Goal: Task Accomplishment & Management: Use online tool/utility

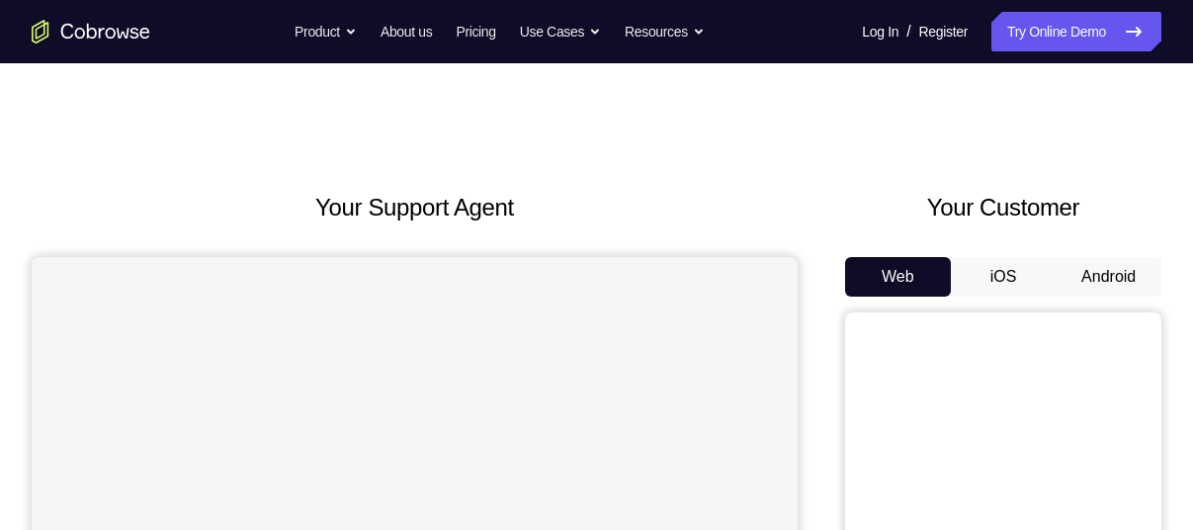
click at [1117, 276] on button "Android" at bounding box center [1108, 277] width 106 height 40
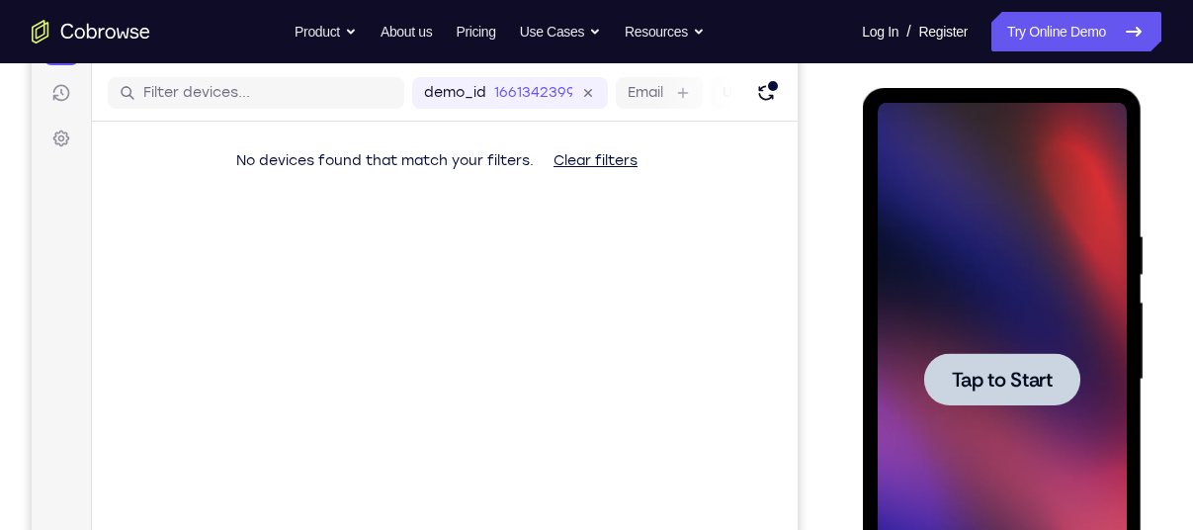
click at [955, 209] on div at bounding box center [1001, 379] width 249 height 553
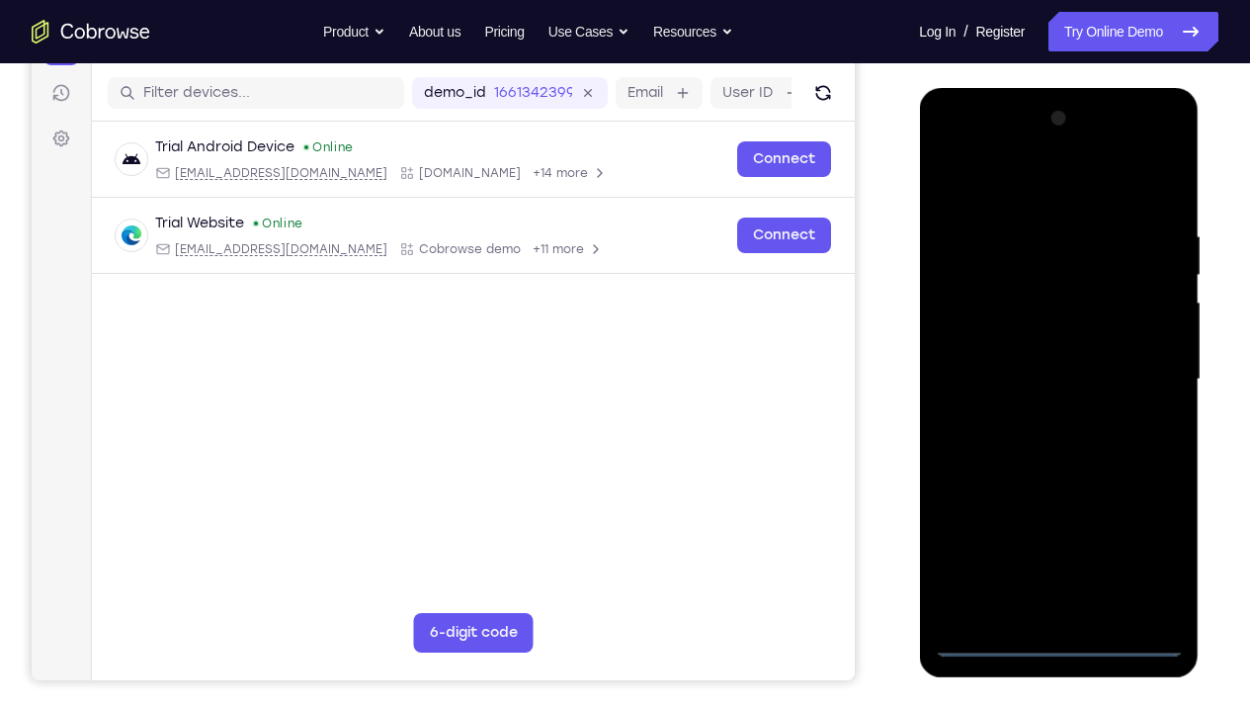
click at [1056, 529] on div at bounding box center [1058, 379] width 249 height 553
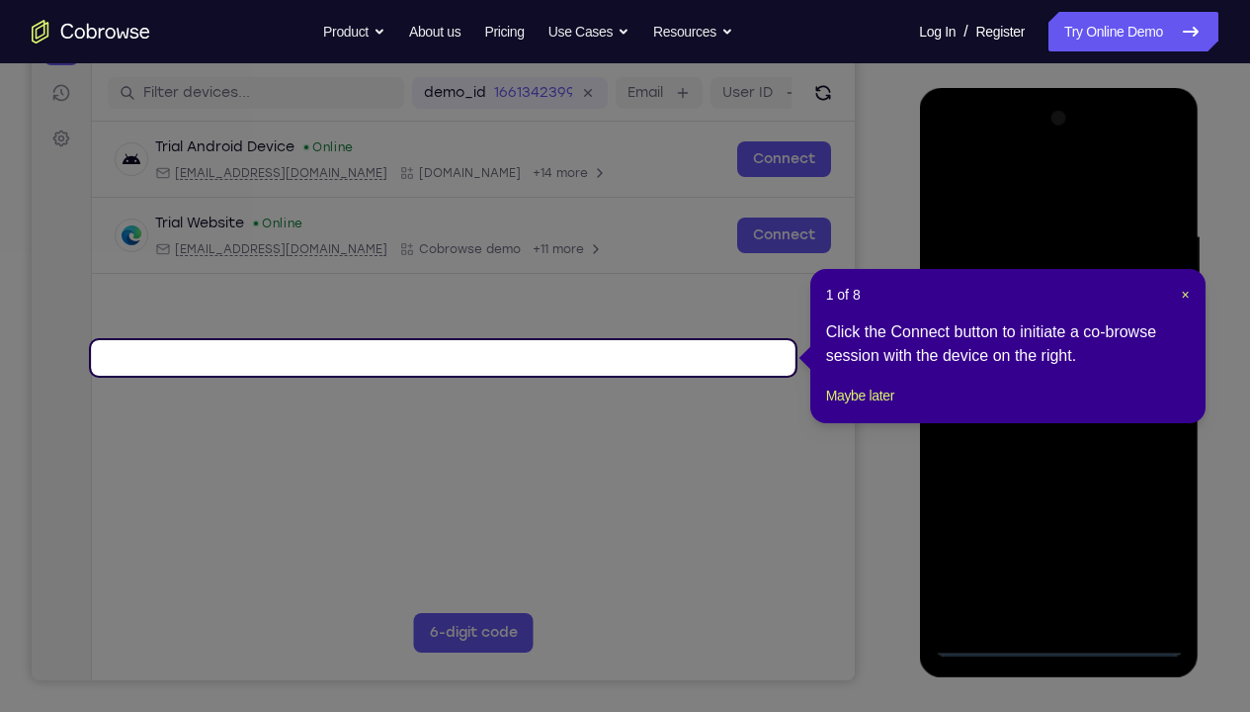
click at [1178, 297] on header "1 of 8 ×" at bounding box center [1008, 295] width 364 height 20
click at [1184, 295] on span "×" at bounding box center [1185, 295] width 8 height 16
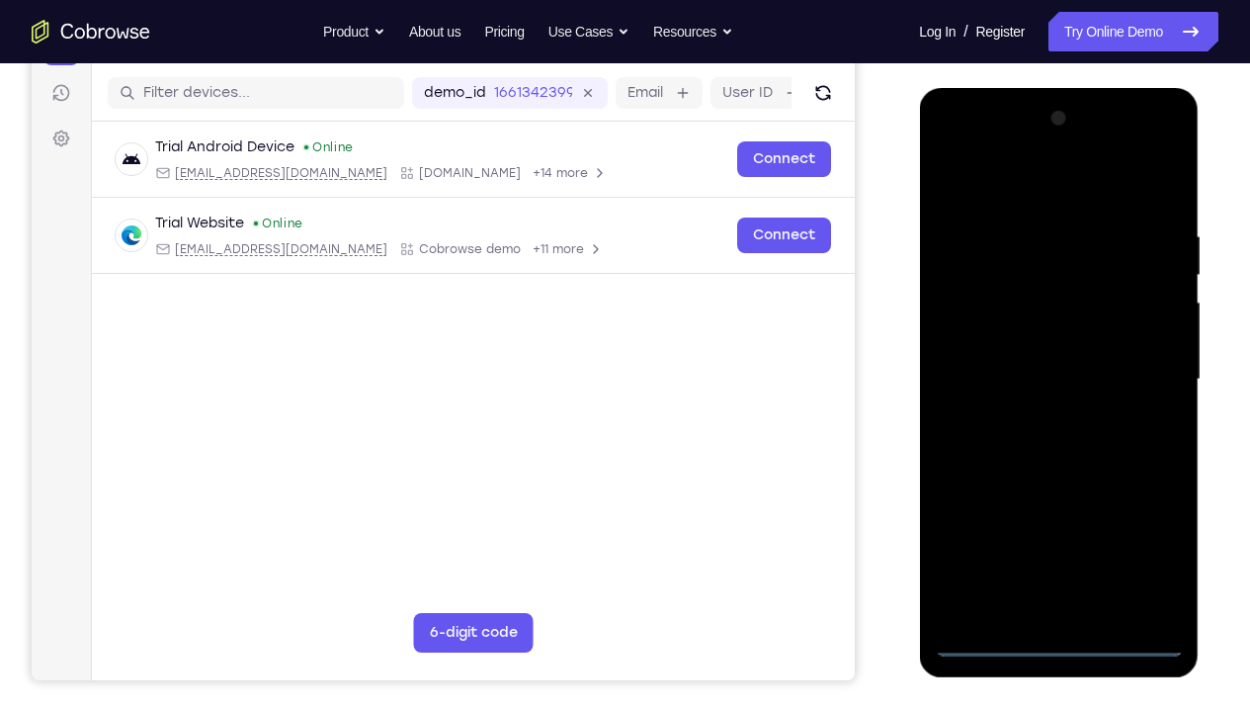
click at [1136, 529] on div at bounding box center [1058, 379] width 249 height 553
click at [994, 181] on div at bounding box center [1058, 379] width 249 height 553
click at [1141, 372] on div at bounding box center [1058, 379] width 249 height 553
click at [1029, 415] on div at bounding box center [1058, 379] width 249 height 553
click at [1025, 344] on div at bounding box center [1058, 379] width 249 height 553
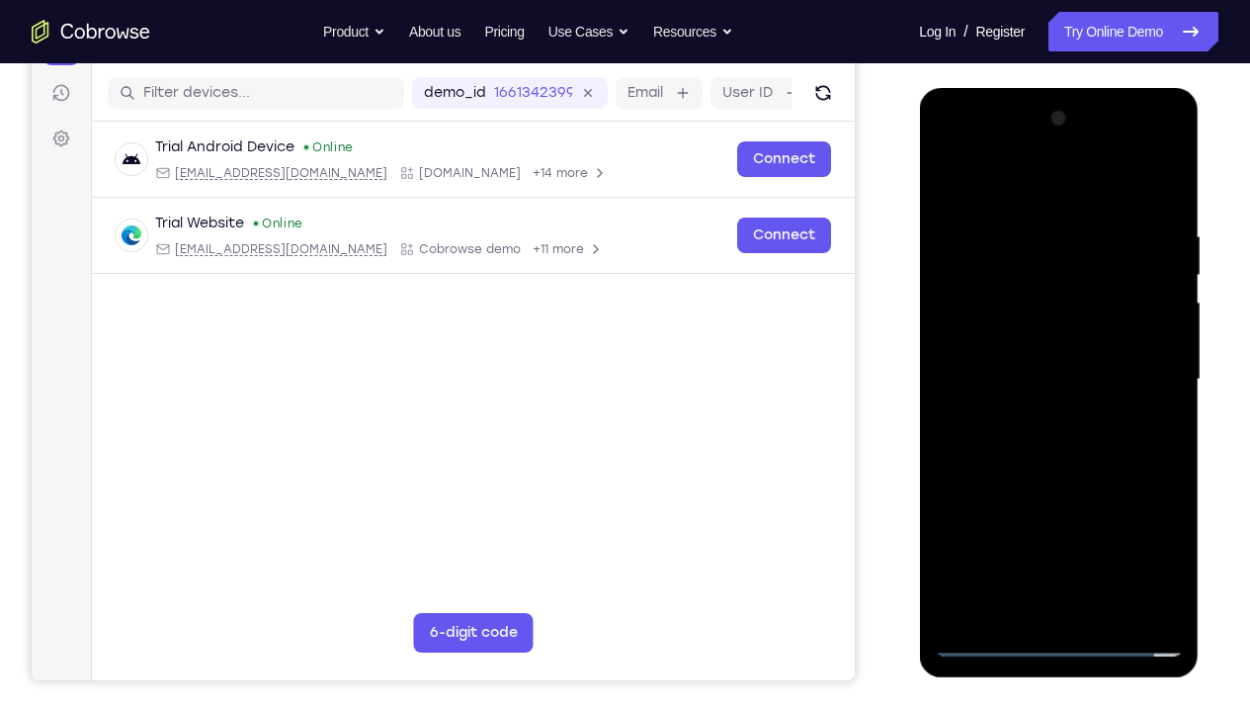
click at [1019, 358] on div at bounding box center [1058, 379] width 249 height 553
click at [1059, 336] on div at bounding box center [1058, 379] width 249 height 553
click at [1174, 529] on div at bounding box center [1058, 379] width 249 height 553
click at [1103, 529] on div at bounding box center [1058, 379] width 249 height 553
click at [1066, 489] on div at bounding box center [1058, 379] width 249 height 553
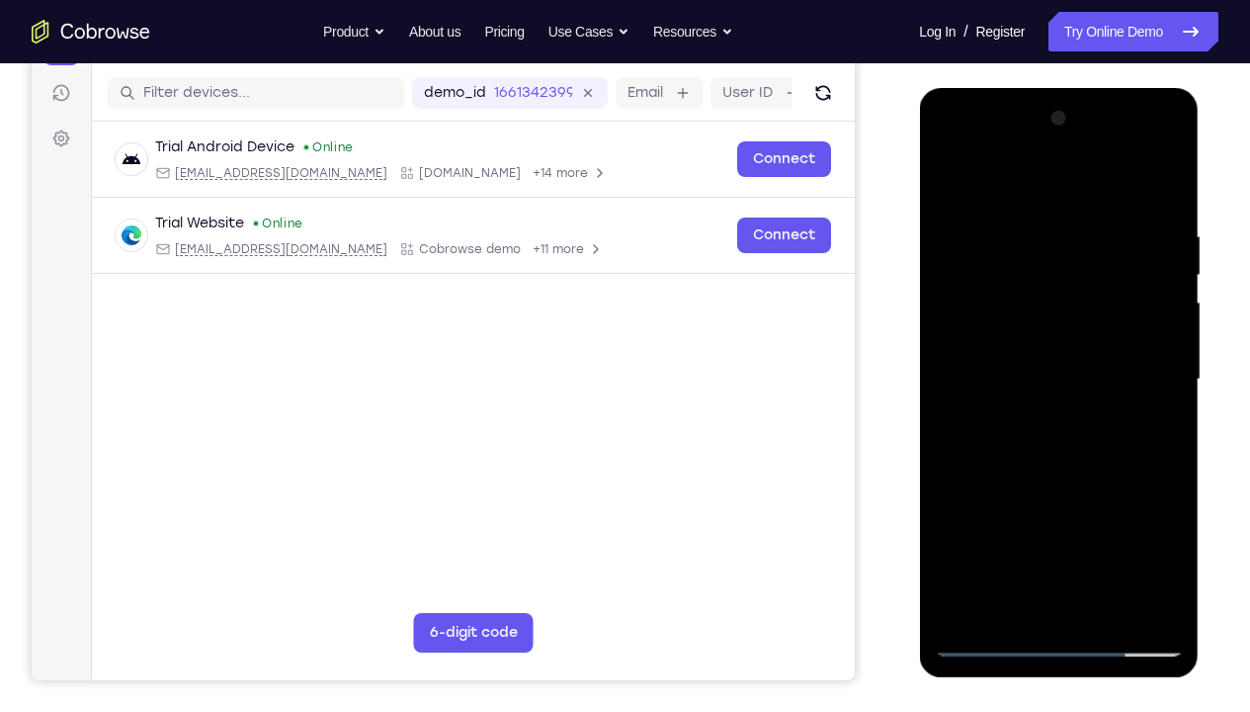
click at [1005, 355] on div at bounding box center [1058, 379] width 249 height 553
drag, startPoint x: 971, startPoint y: 314, endPoint x: 1070, endPoint y: 403, distance: 132.9
click at [1070, 403] on div at bounding box center [1058, 379] width 249 height 553
click at [1094, 294] on div at bounding box center [1058, 379] width 249 height 553
click at [1133, 214] on div at bounding box center [1058, 379] width 249 height 553
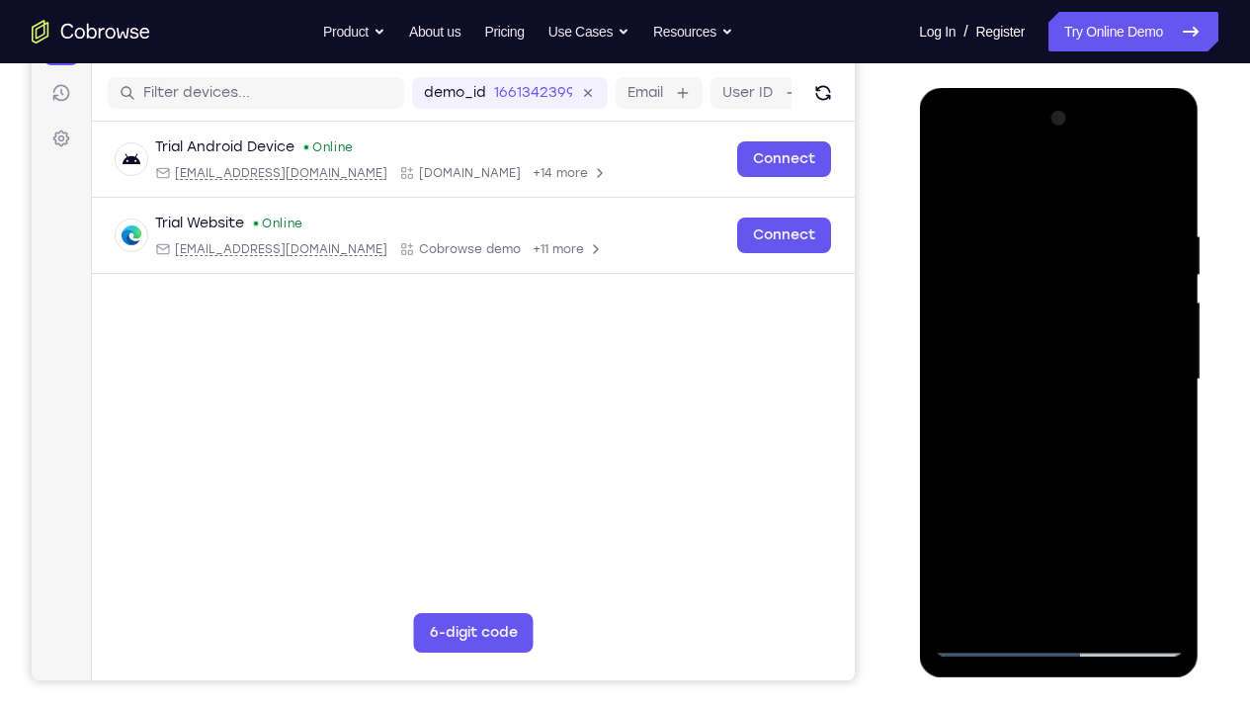
click at [1021, 261] on div at bounding box center [1058, 379] width 249 height 553
click at [1027, 314] on div at bounding box center [1058, 379] width 249 height 553
click at [1137, 147] on div at bounding box center [1058, 379] width 249 height 553
click at [1007, 190] on div at bounding box center [1058, 379] width 249 height 553
drag, startPoint x: 970, startPoint y: 316, endPoint x: 1049, endPoint y: 388, distance: 107.0
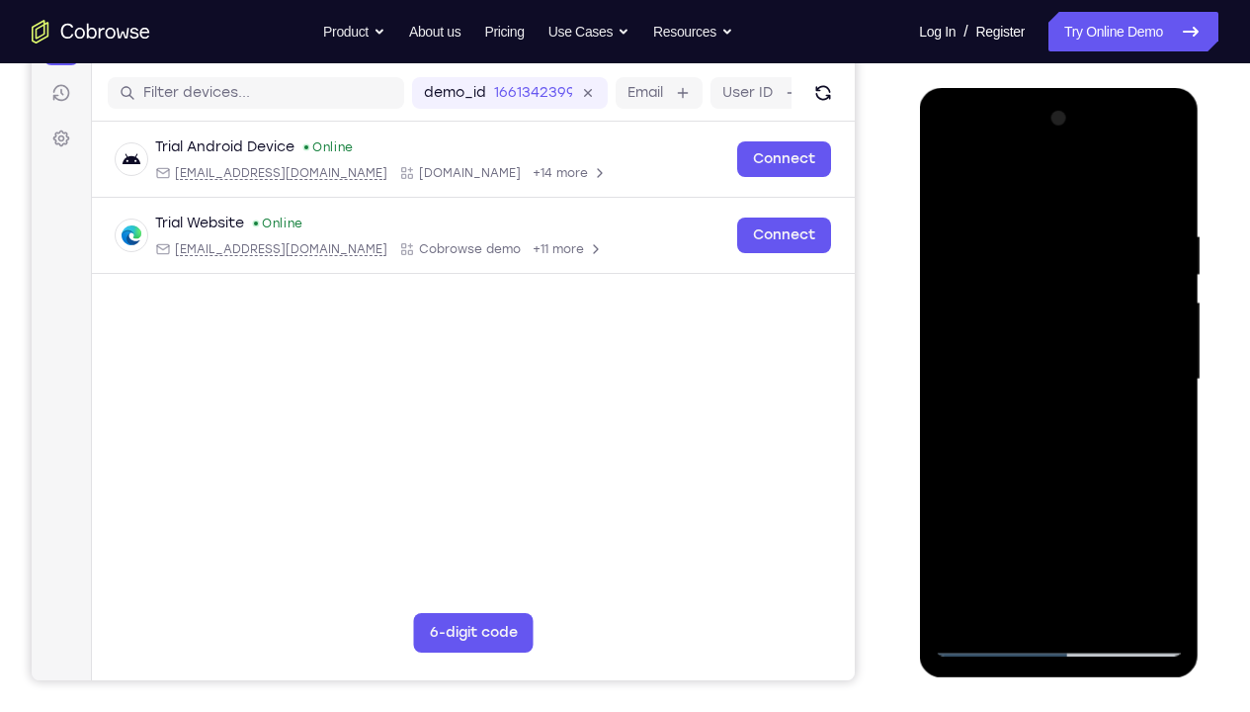
click at [1049, 388] on div at bounding box center [1058, 379] width 249 height 553
drag, startPoint x: 971, startPoint y: 314, endPoint x: 1016, endPoint y: 392, distance: 89.8
click at [1016, 392] on div at bounding box center [1058, 379] width 249 height 553
click at [960, 294] on div at bounding box center [1058, 379] width 249 height 553
click at [1139, 146] on div at bounding box center [1058, 379] width 249 height 553
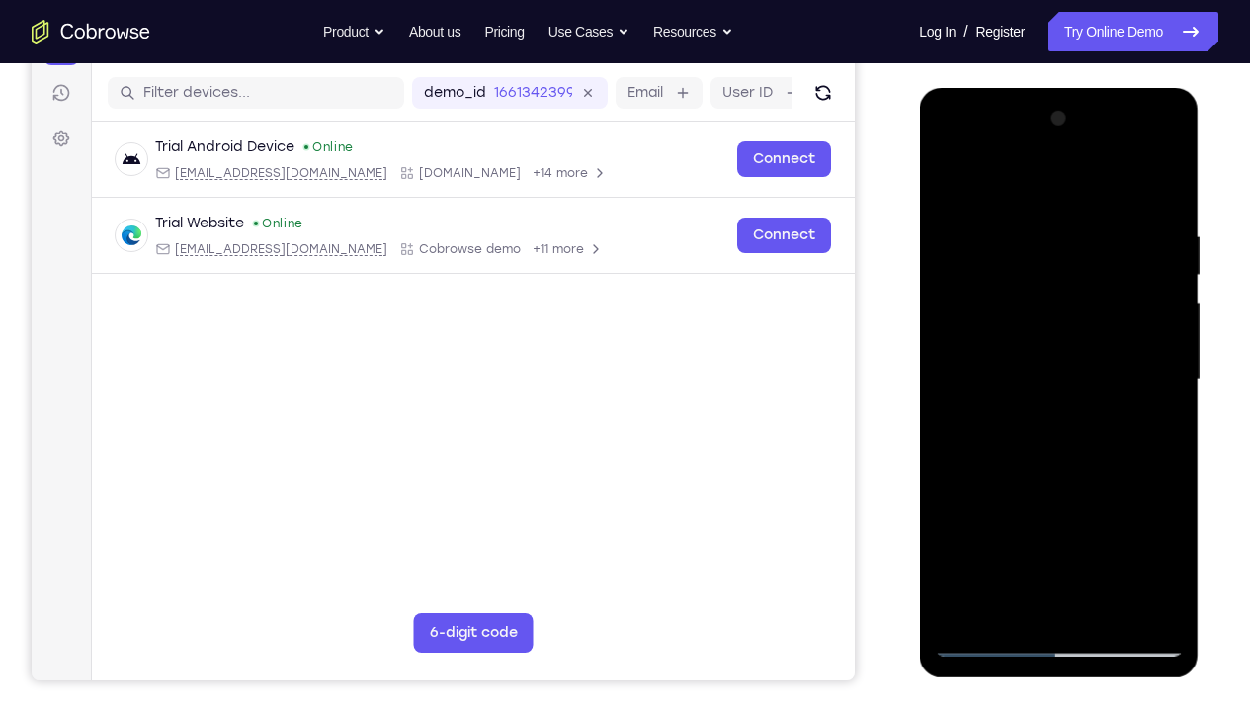
click at [1025, 235] on div at bounding box center [1058, 379] width 249 height 553
drag, startPoint x: 960, startPoint y: 304, endPoint x: 981, endPoint y: 302, distance: 21.8
click at [981, 302] on div at bounding box center [1058, 379] width 249 height 553
click at [1054, 468] on div at bounding box center [1058, 379] width 249 height 553
drag, startPoint x: 1132, startPoint y: 372, endPoint x: 1131, endPoint y: 321, distance: 50.4
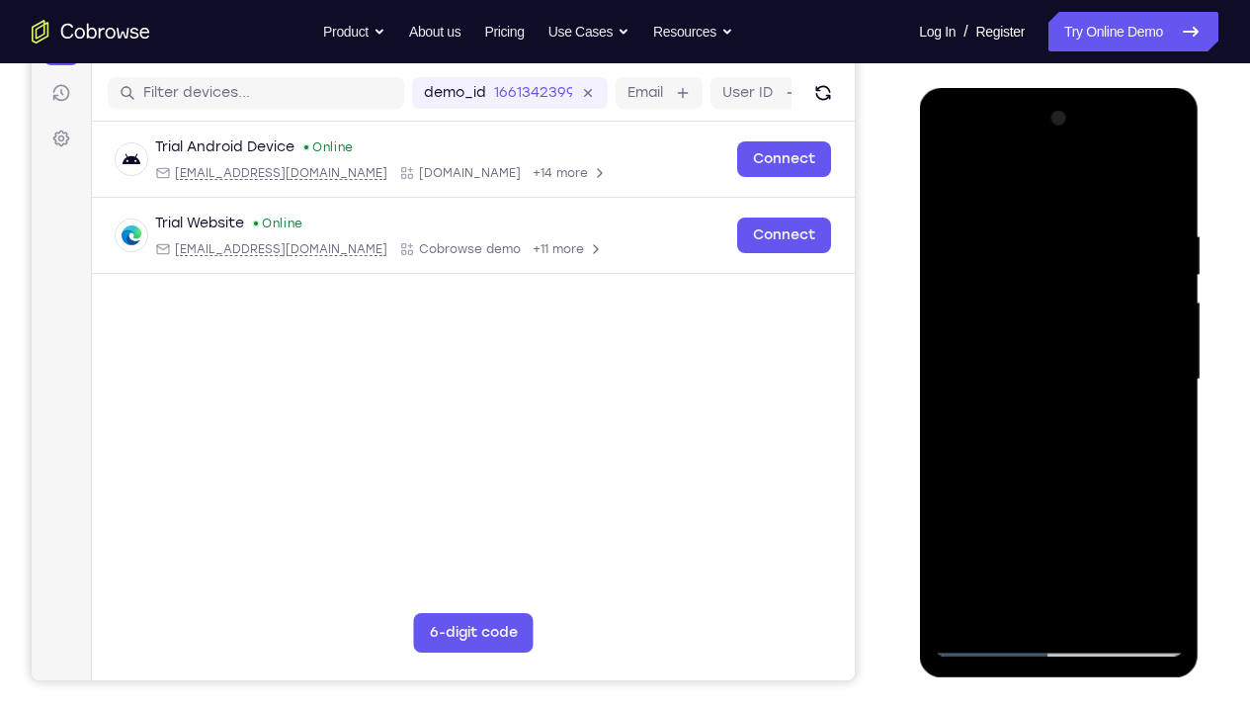
click at [1131, 321] on div at bounding box center [1058, 379] width 249 height 553
click at [1126, 240] on div at bounding box center [1058, 379] width 249 height 553
click at [1126, 231] on div at bounding box center [1058, 379] width 249 height 553
drag, startPoint x: 1045, startPoint y: 375, endPoint x: 1047, endPoint y: 267, distance: 107.7
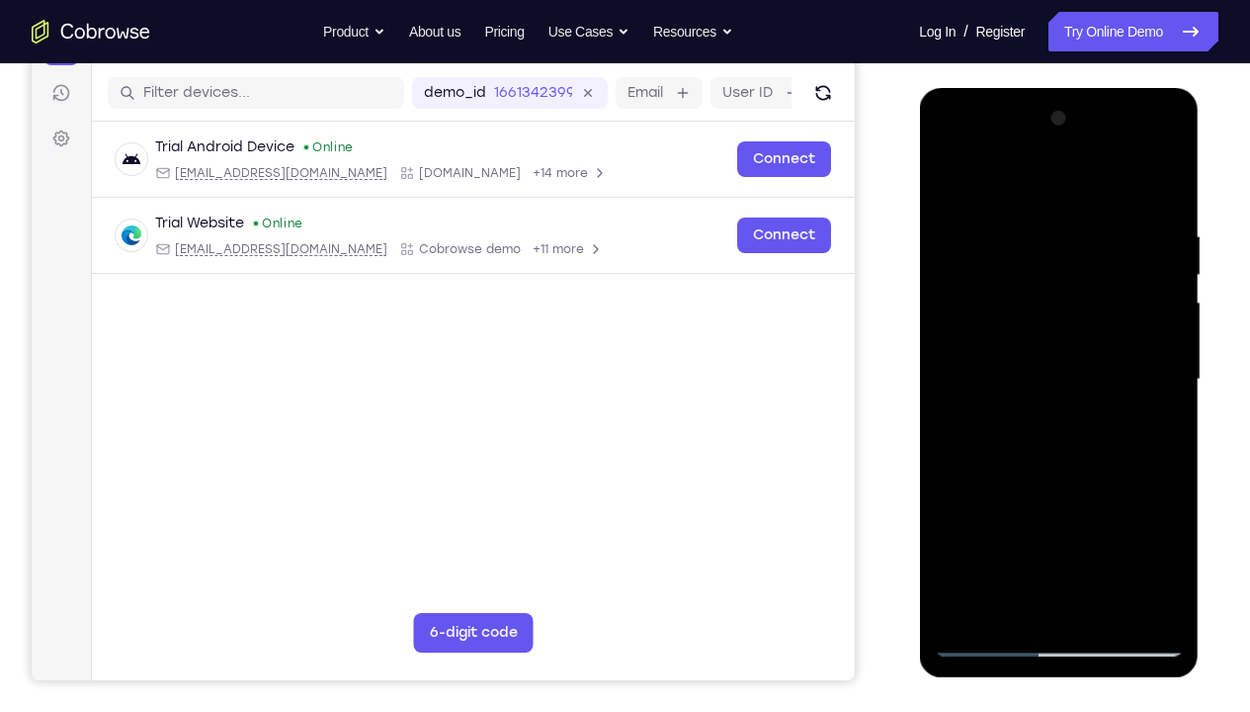
click at [1047, 267] on div at bounding box center [1058, 379] width 249 height 553
drag, startPoint x: 1062, startPoint y: 352, endPoint x: 1072, endPoint y: 218, distance: 133.8
click at [1072, 218] on div at bounding box center [1058, 379] width 249 height 553
click at [997, 341] on div at bounding box center [1058, 379] width 249 height 553
click at [1141, 148] on div at bounding box center [1058, 379] width 249 height 553
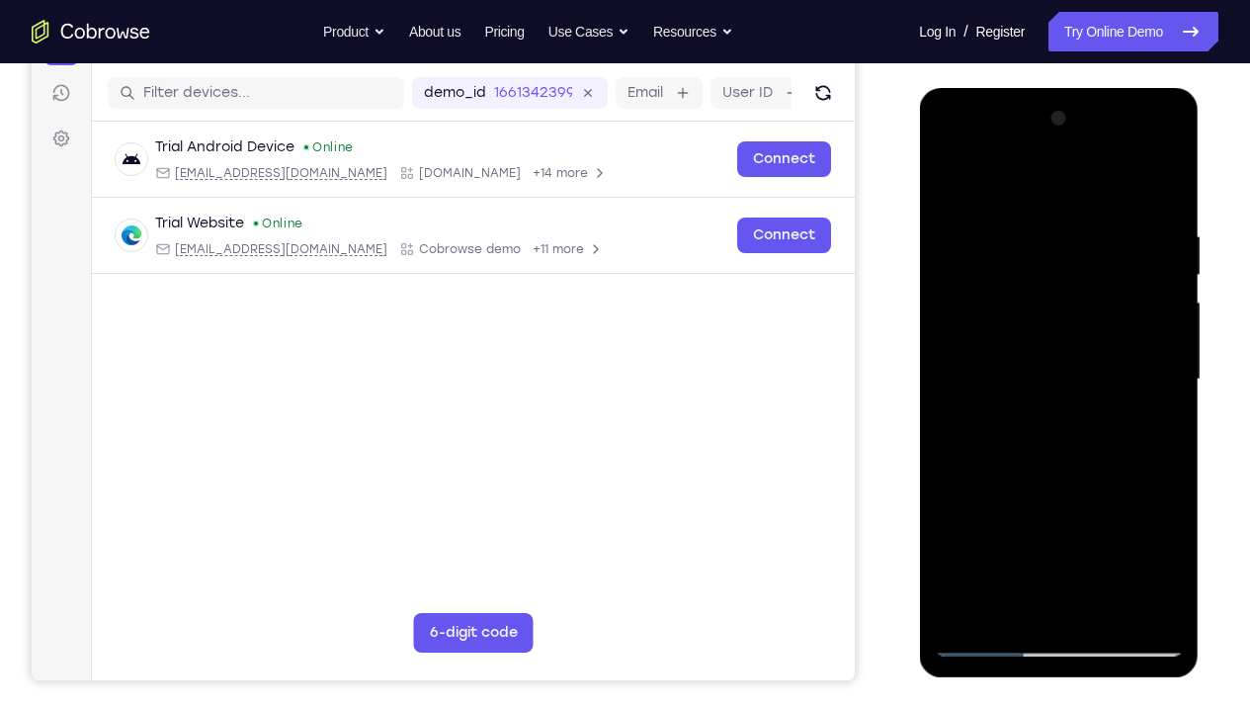
click at [1005, 179] on div at bounding box center [1058, 379] width 249 height 553
drag, startPoint x: 973, startPoint y: 408, endPoint x: 1046, endPoint y: 456, distance: 86.3
click at [1046, 456] on div at bounding box center [1058, 379] width 249 height 553
click at [973, 409] on div at bounding box center [1058, 379] width 249 height 553
drag, startPoint x: 973, startPoint y: 409, endPoint x: 1098, endPoint y: 463, distance: 135.9
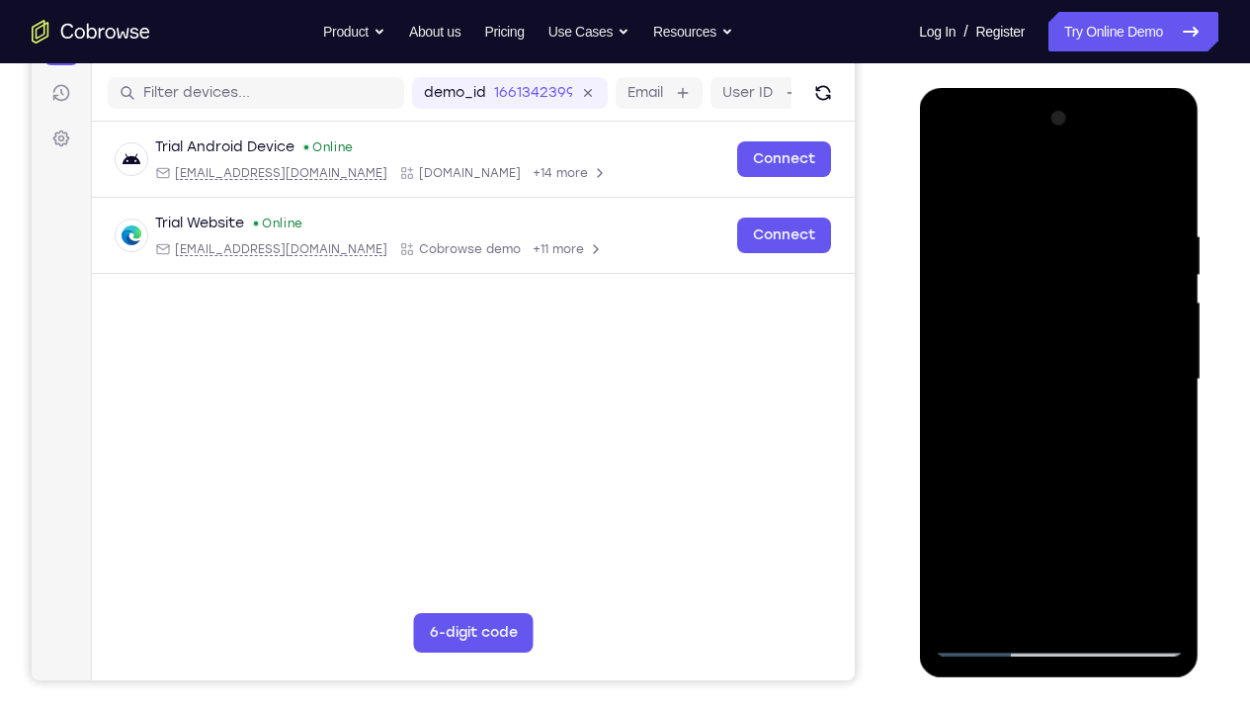
click at [1098, 463] on div at bounding box center [1058, 379] width 249 height 553
click at [1084, 459] on div at bounding box center [1058, 379] width 249 height 553
drag, startPoint x: 1086, startPoint y: 459, endPoint x: 1001, endPoint y: 421, distance: 92.9
click at [1001, 421] on div at bounding box center [1058, 379] width 249 height 553
drag, startPoint x: 1064, startPoint y: 468, endPoint x: 969, endPoint y: 406, distance: 113.5
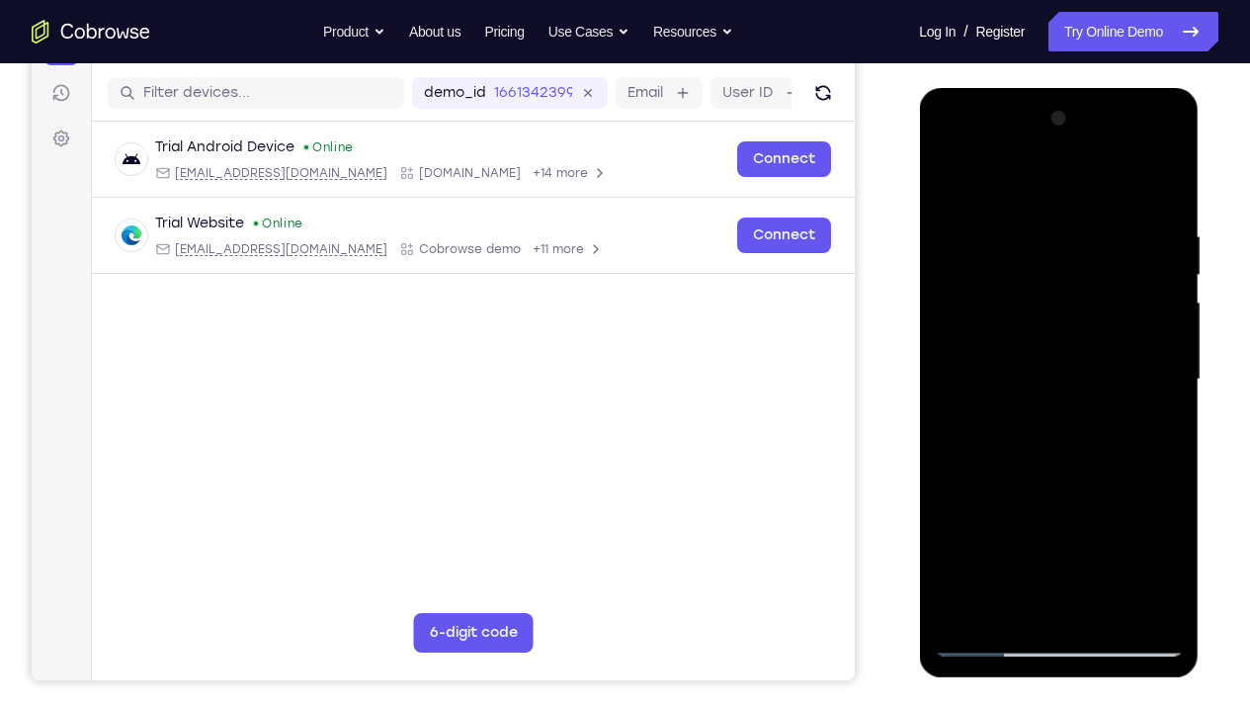
click at [969, 406] on div at bounding box center [1058, 379] width 249 height 553
click at [962, 379] on div at bounding box center [1058, 379] width 249 height 553
click at [1145, 147] on div at bounding box center [1058, 379] width 249 height 553
click at [1031, 223] on div at bounding box center [1058, 379] width 249 height 553
click at [1167, 258] on div at bounding box center [1058, 379] width 249 height 553
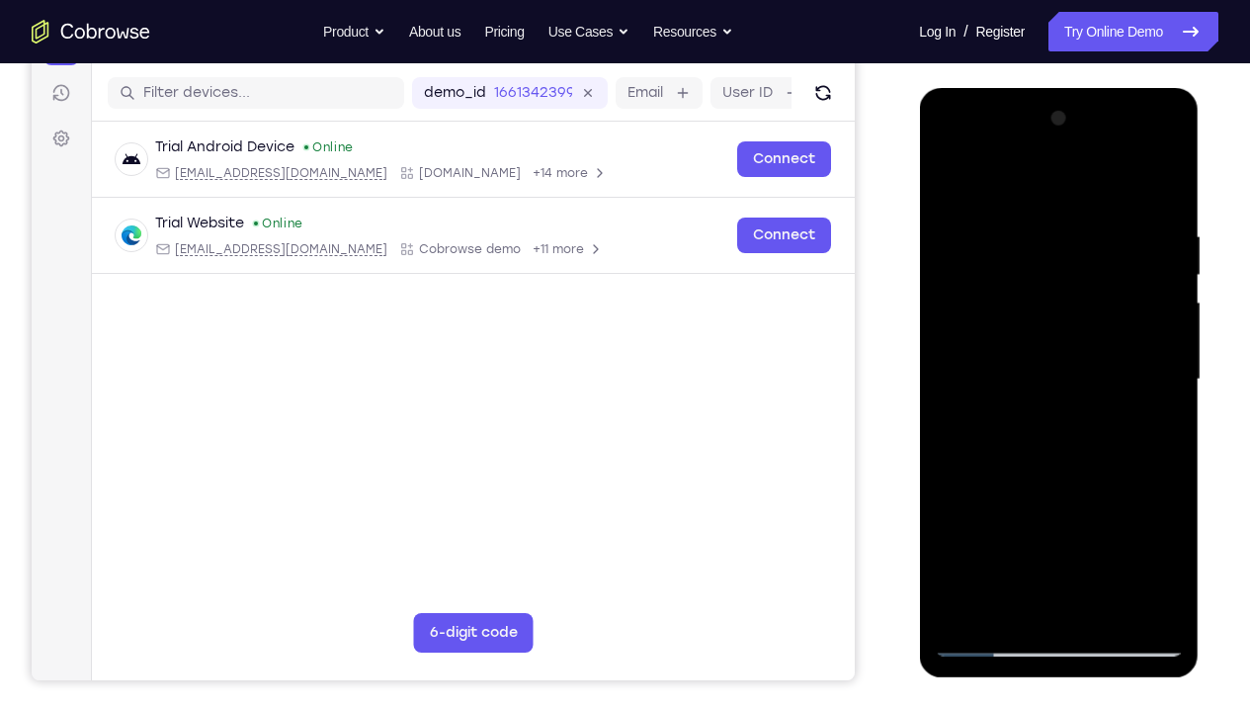
click at [997, 274] on div at bounding box center [1058, 379] width 249 height 553
click at [1042, 466] on div at bounding box center [1058, 379] width 249 height 553
click at [1050, 462] on div at bounding box center [1058, 379] width 249 height 553
click at [1164, 529] on div at bounding box center [1058, 379] width 249 height 553
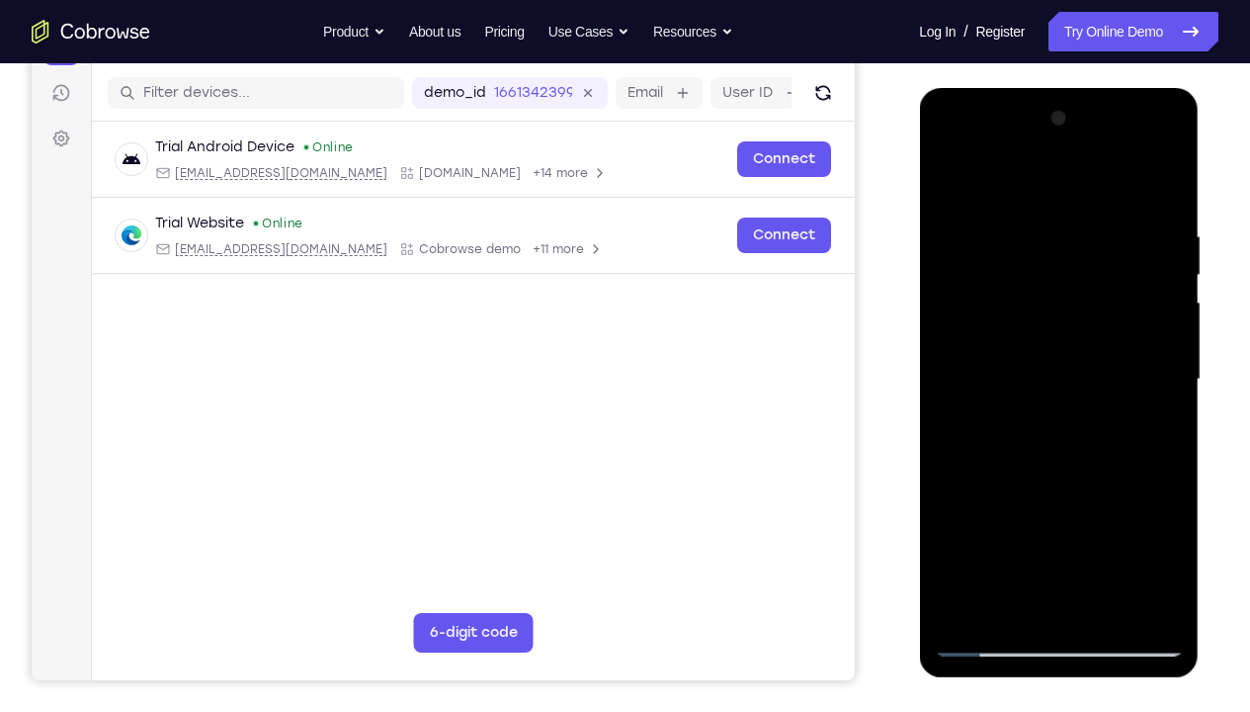
drag, startPoint x: 1052, startPoint y: 419, endPoint x: 1045, endPoint y: 245, distance: 174.1
click at [1045, 245] on div at bounding box center [1058, 379] width 249 height 553
click at [1136, 140] on div at bounding box center [1058, 379] width 249 height 553
click at [1171, 220] on div at bounding box center [1058, 379] width 249 height 553
click at [1032, 201] on div at bounding box center [1058, 379] width 249 height 553
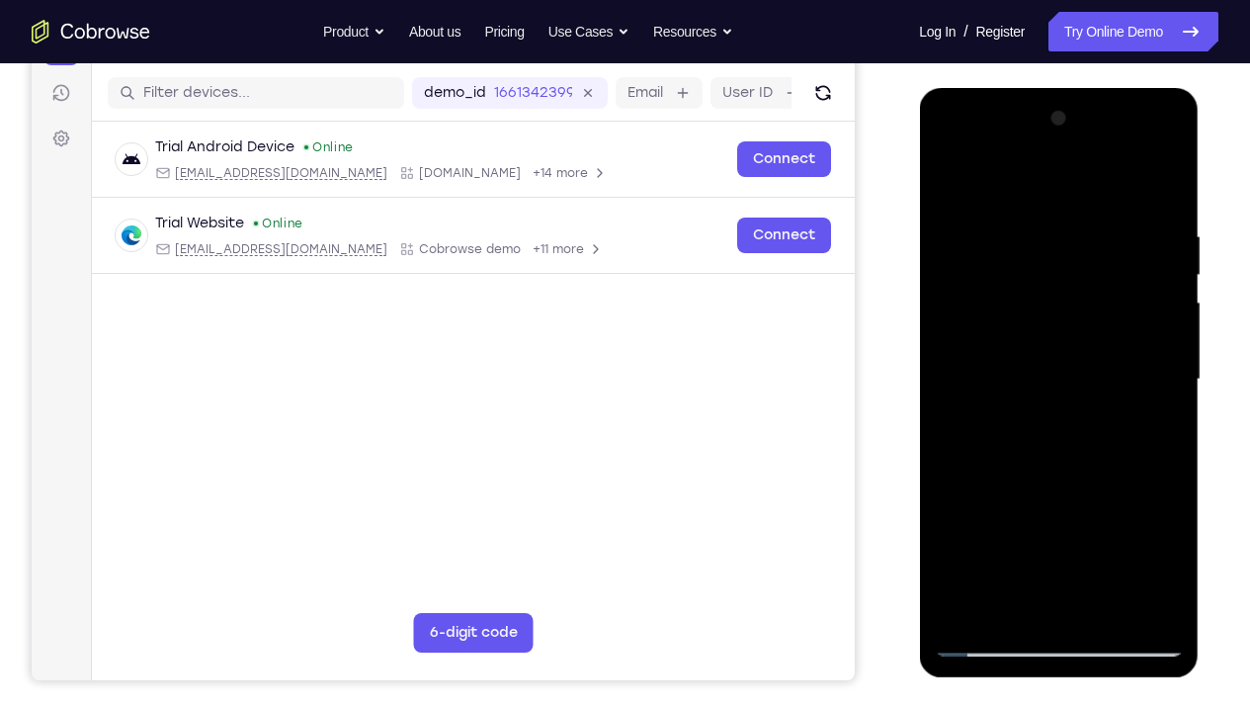
click at [1009, 186] on div at bounding box center [1058, 379] width 249 height 553
click at [953, 182] on div at bounding box center [1058, 379] width 249 height 553
click at [951, 178] on div at bounding box center [1058, 379] width 249 height 553
click at [954, 180] on div at bounding box center [1058, 379] width 249 height 553
click at [1017, 231] on div at bounding box center [1058, 379] width 249 height 553
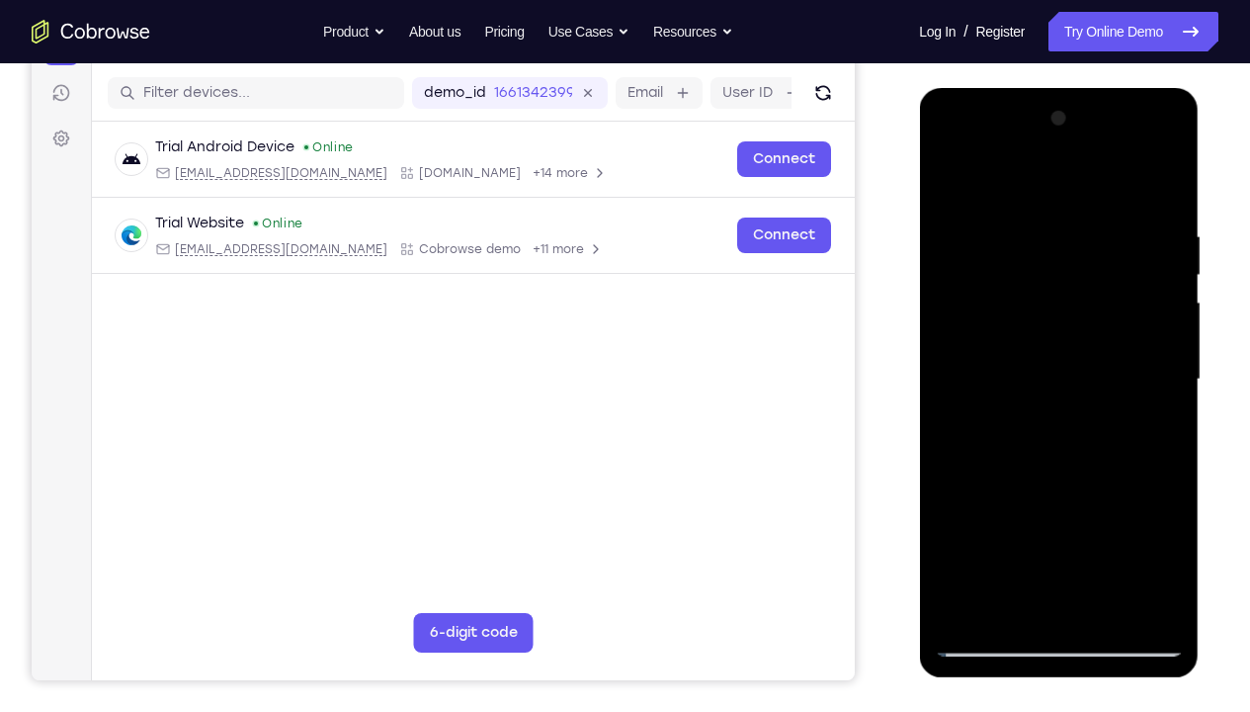
click at [1104, 399] on div at bounding box center [1058, 379] width 249 height 553
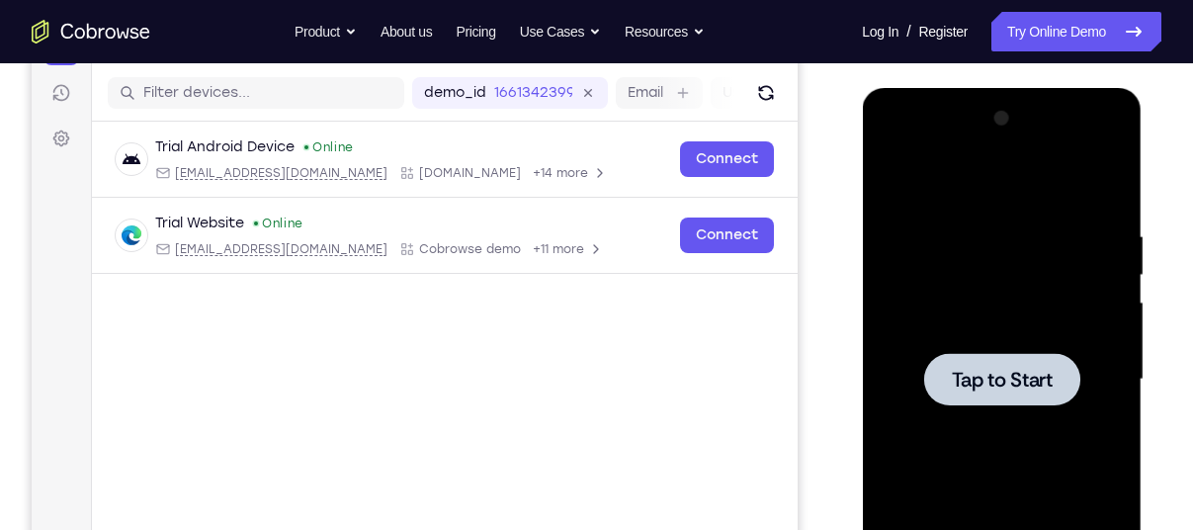
click at [969, 232] on div at bounding box center [1001, 379] width 249 height 553
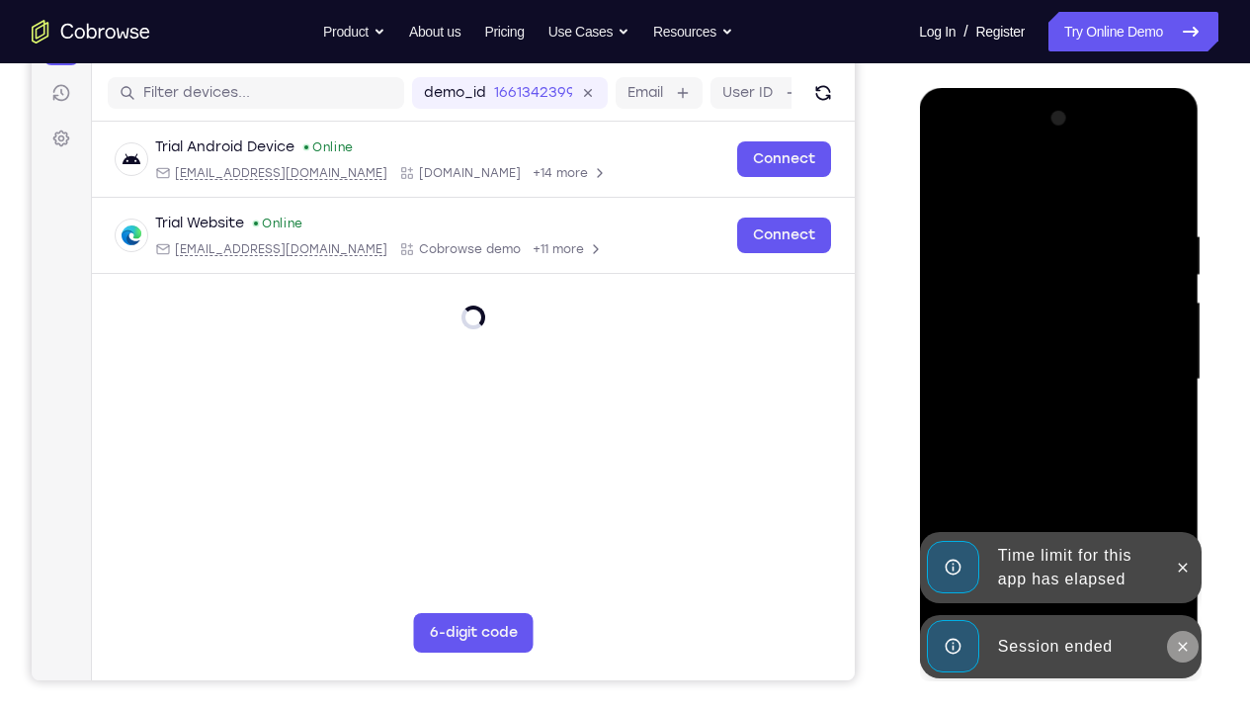
click at [1182, 529] on icon at bounding box center [1182, 646] width 16 height 16
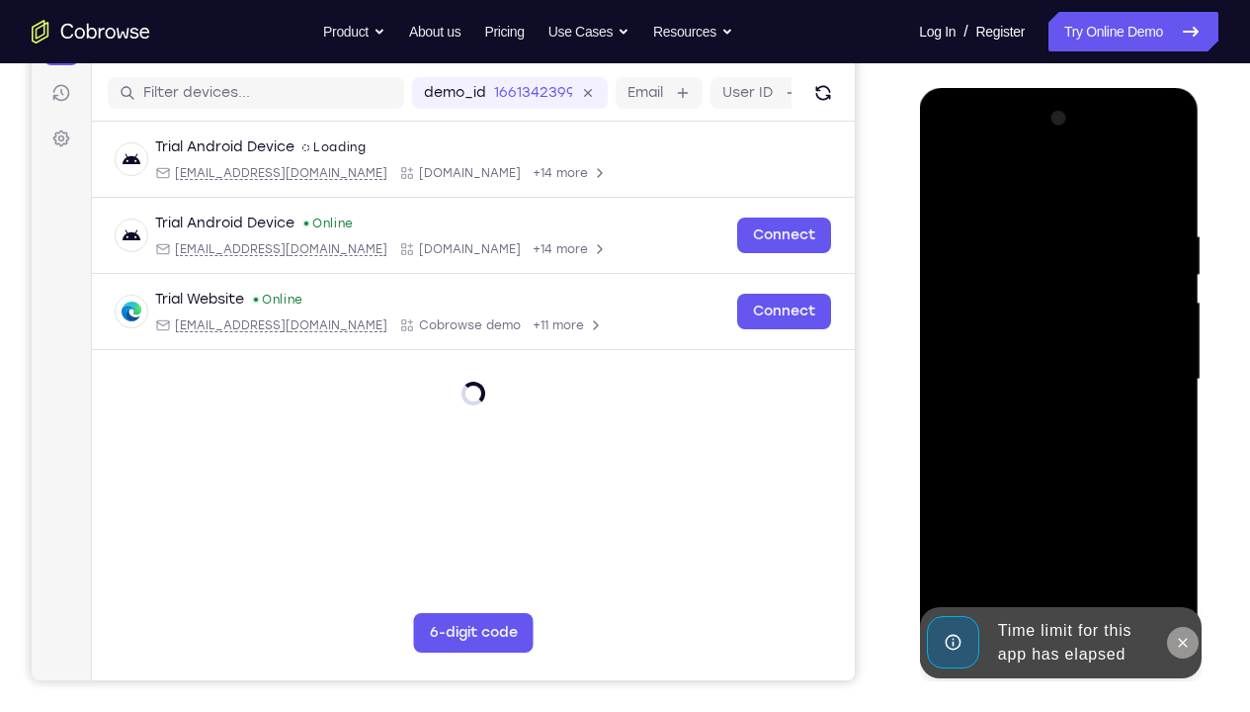
click at [1185, 529] on icon at bounding box center [1182, 642] width 16 height 16
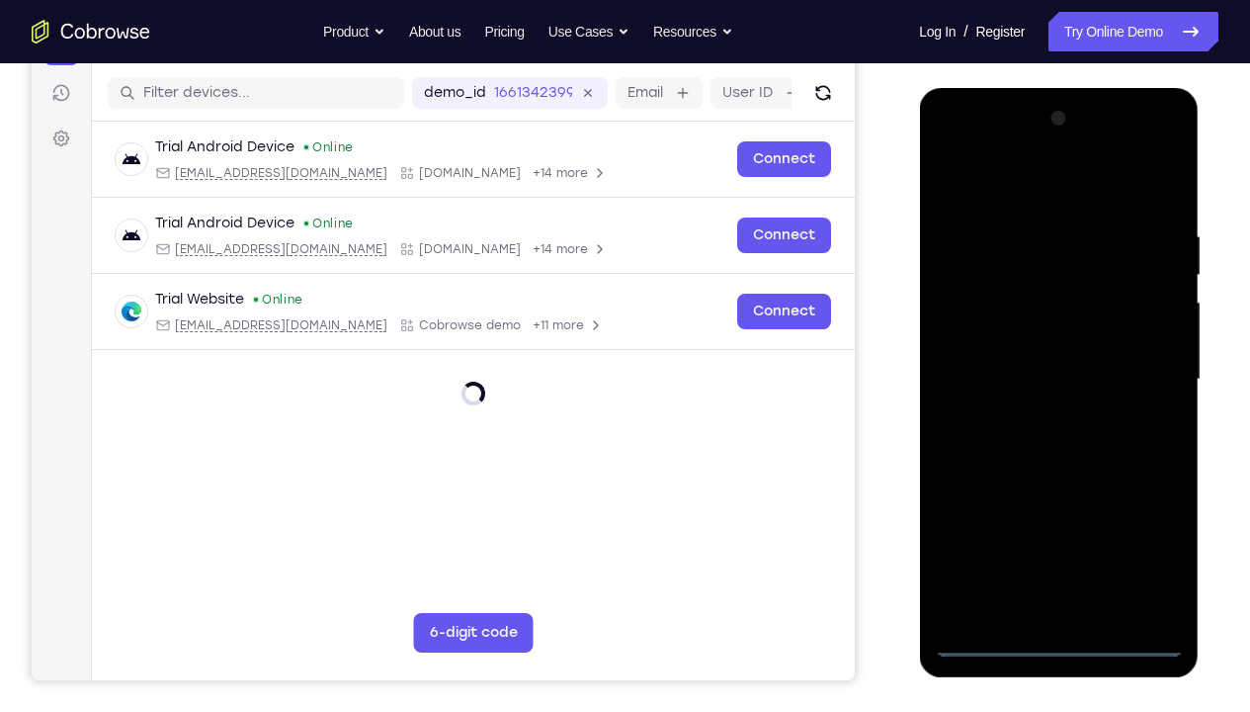
click at [1060, 529] on div at bounding box center [1058, 379] width 249 height 553
click at [1155, 529] on div at bounding box center [1058, 379] width 249 height 553
click at [984, 182] on div at bounding box center [1058, 379] width 249 height 553
click at [1139, 368] on div at bounding box center [1058, 379] width 249 height 553
click at [1084, 529] on div at bounding box center [1058, 379] width 249 height 553
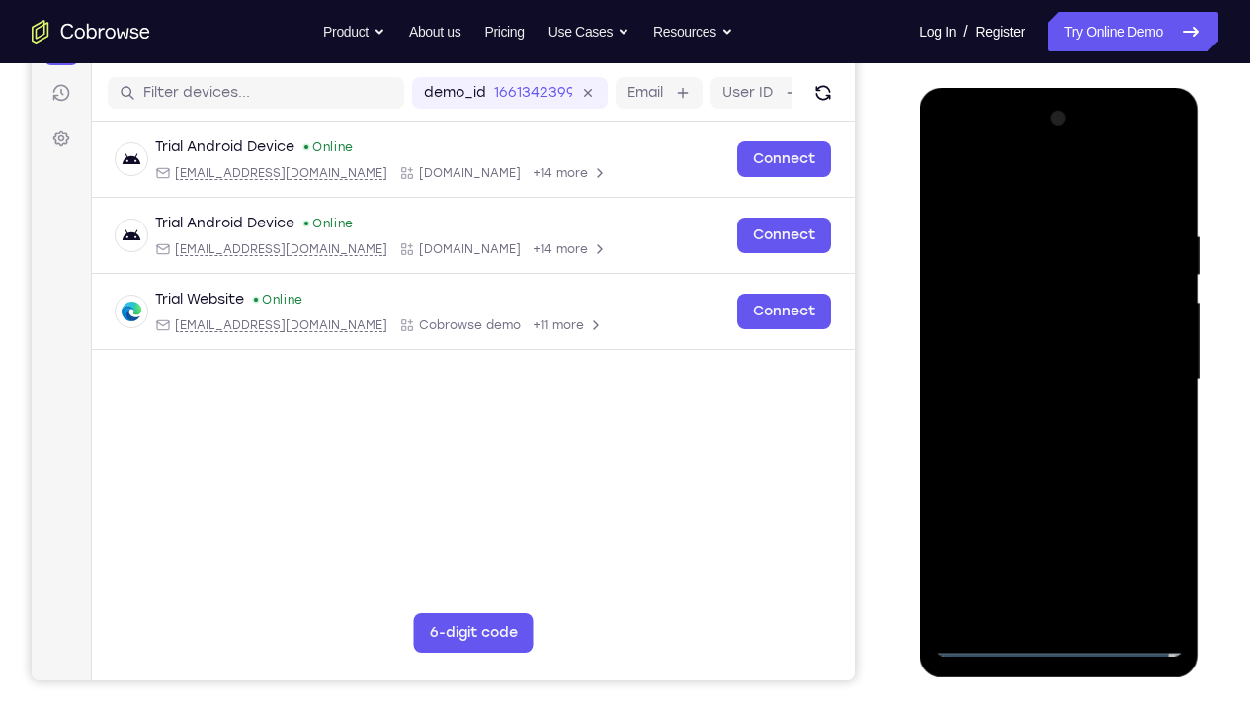
click at [1002, 370] on div at bounding box center [1058, 379] width 249 height 553
click at [1004, 345] on div at bounding box center [1058, 379] width 249 height 553
click at [1030, 377] on div at bounding box center [1058, 379] width 249 height 553
click at [1169, 214] on div at bounding box center [1058, 379] width 249 height 553
click at [1173, 529] on div at bounding box center [1058, 379] width 249 height 553
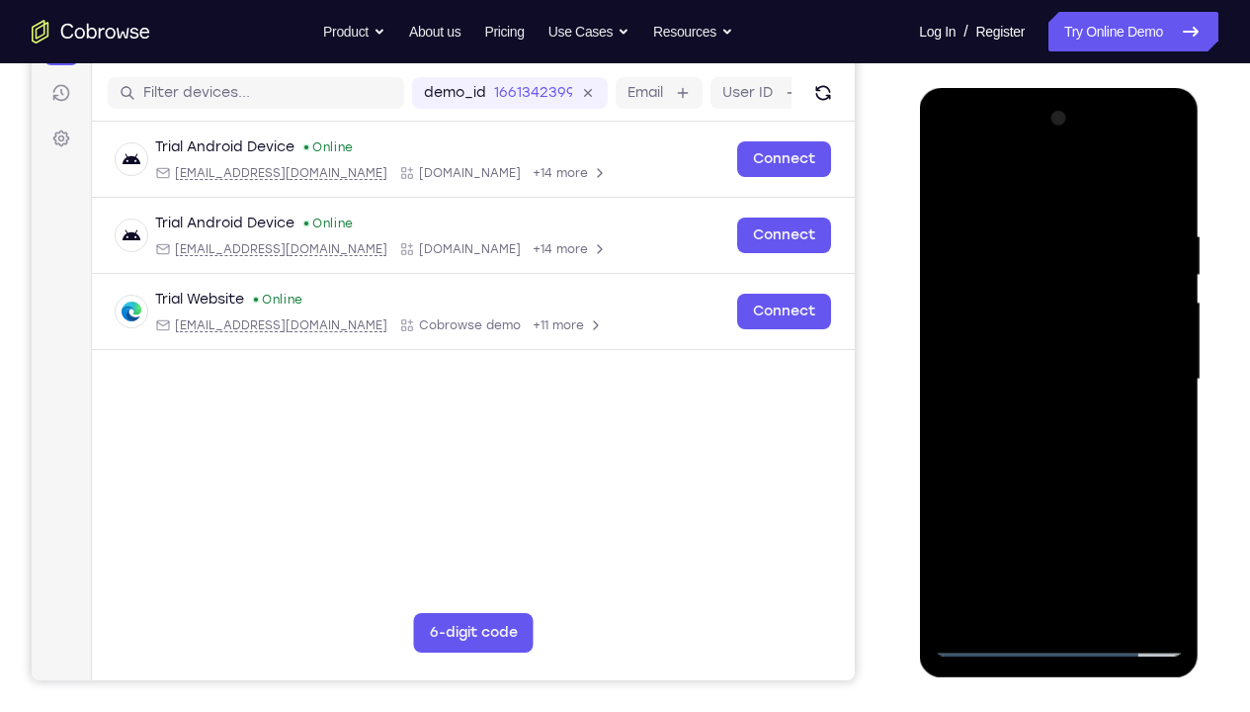
click at [1025, 239] on div at bounding box center [1058, 379] width 249 height 553
drag, startPoint x: 968, startPoint y: 187, endPoint x: 1210, endPoint y: 200, distance: 241.5
click at [1192, 200] on html "Online web based iOS Simulators and Android Emulators. Run iPhone, iPad, Mobile…" at bounding box center [1060, 384] width 282 height 593
click at [1162, 88] on div at bounding box center [1059, 88] width 280 height 0
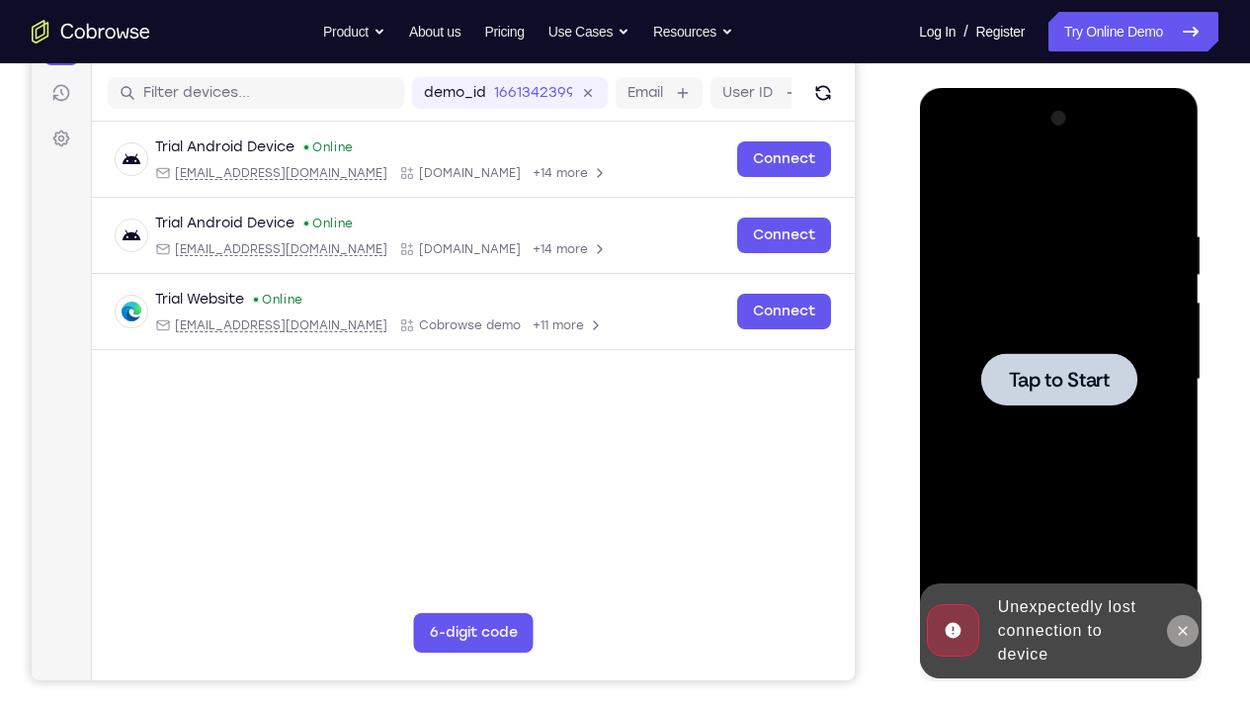
click at [1187, 529] on icon at bounding box center [1182, 631] width 16 height 16
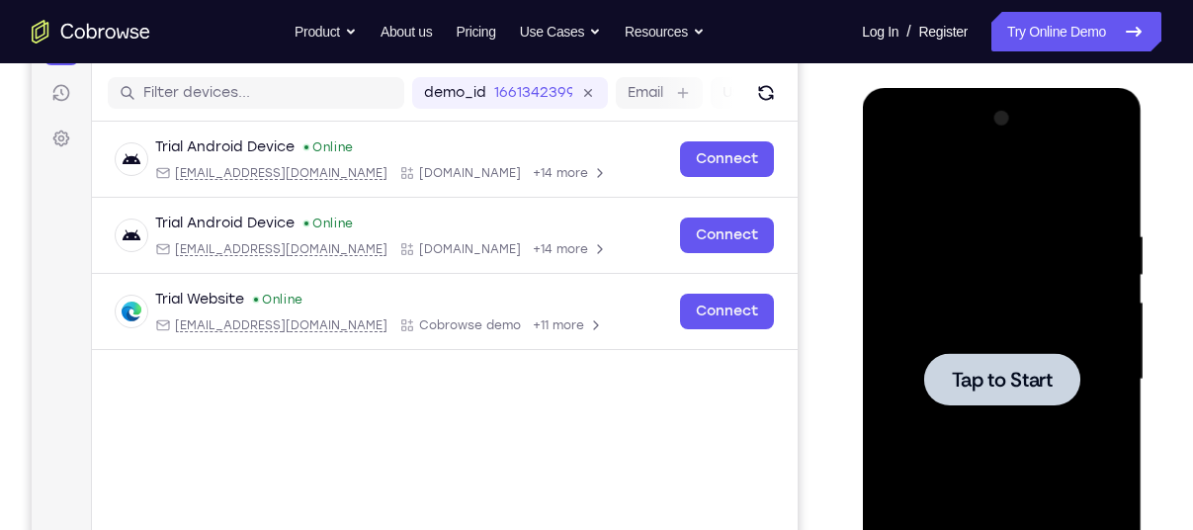
click at [999, 305] on div at bounding box center [1001, 379] width 249 height 553
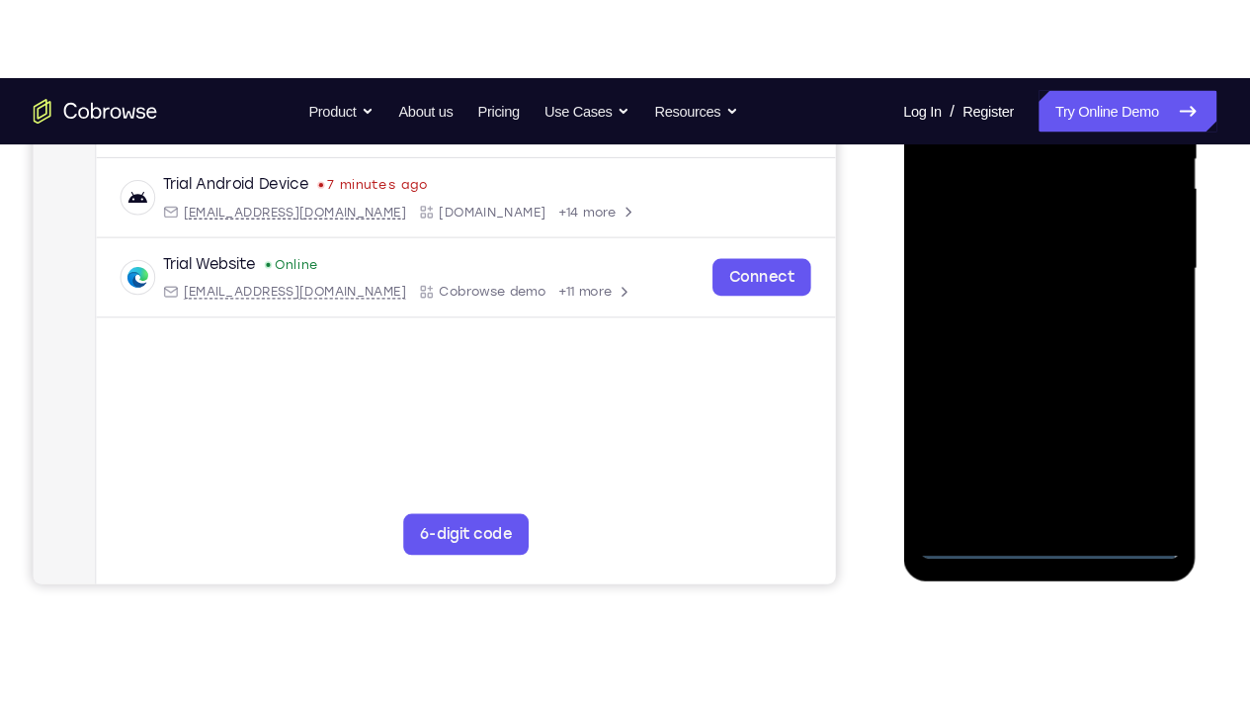
scroll to position [453, 0]
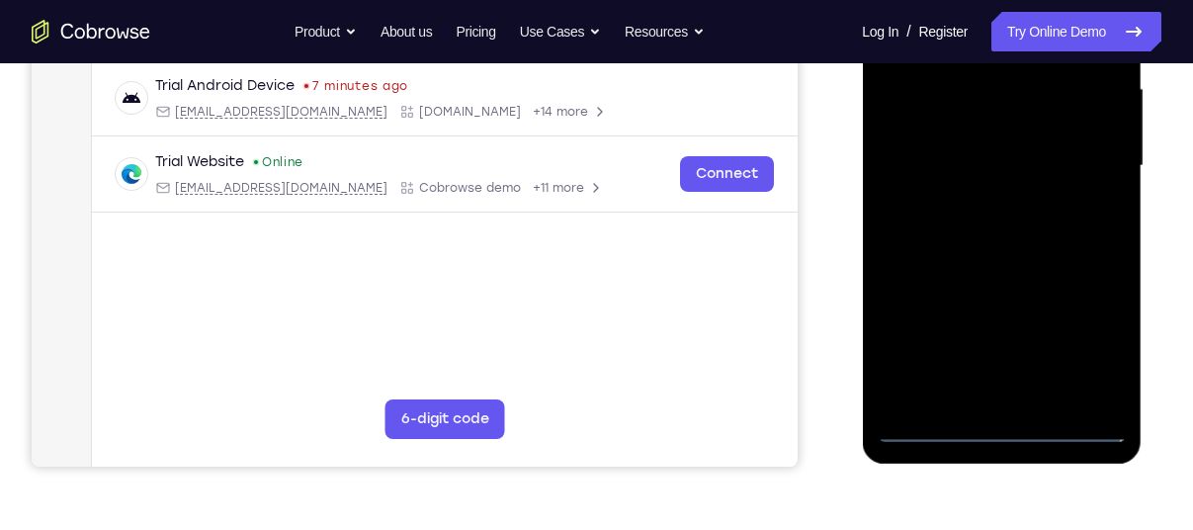
click at [1011, 424] on div at bounding box center [1001, 165] width 249 height 553
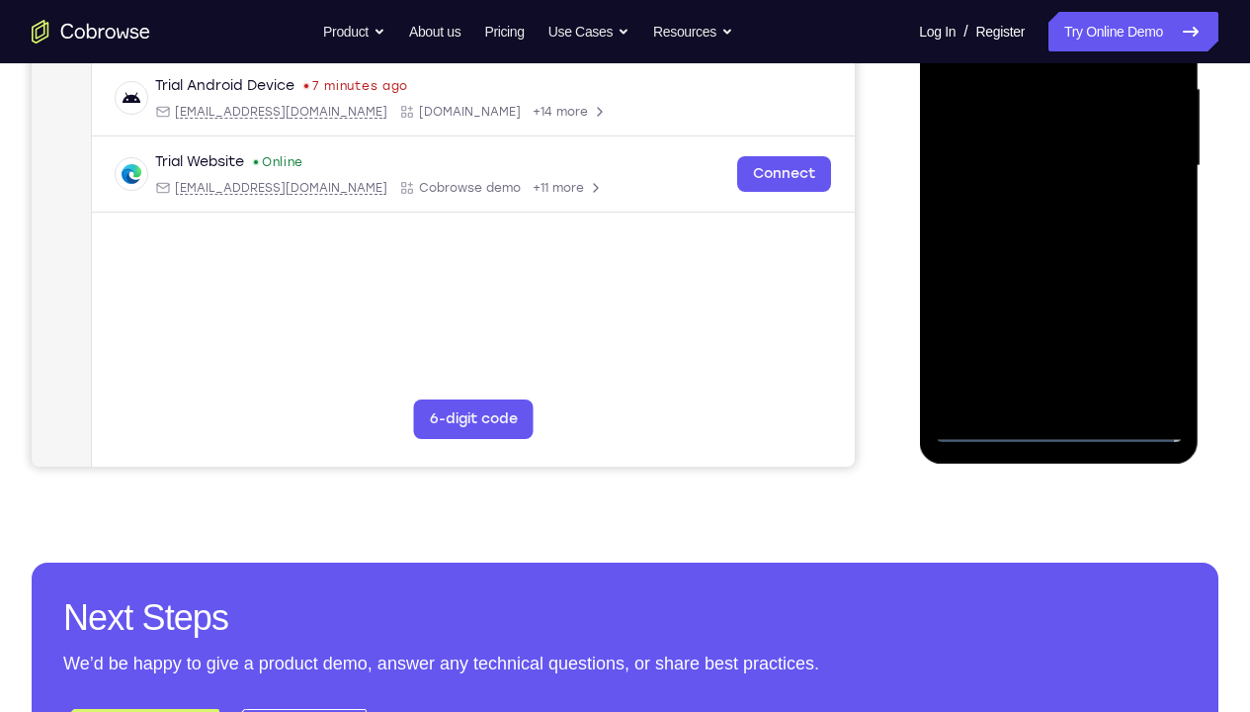
scroll to position [296, 0]
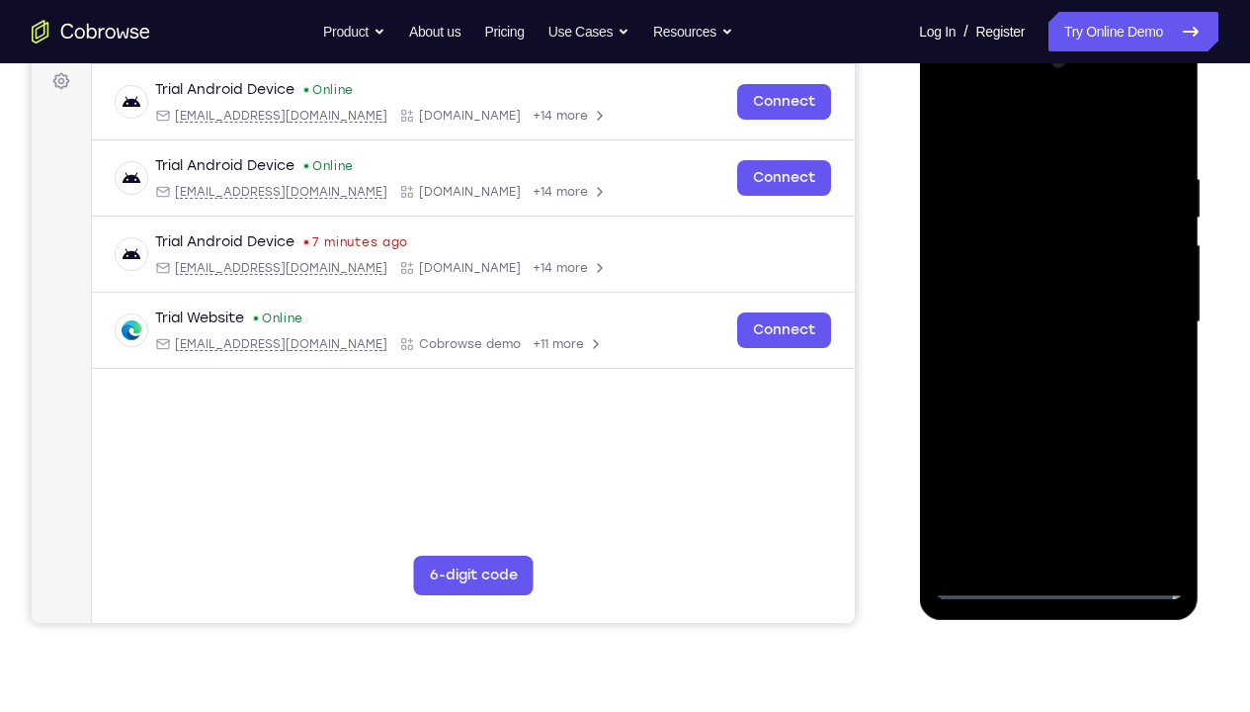
click at [1152, 499] on div at bounding box center [1058, 321] width 249 height 553
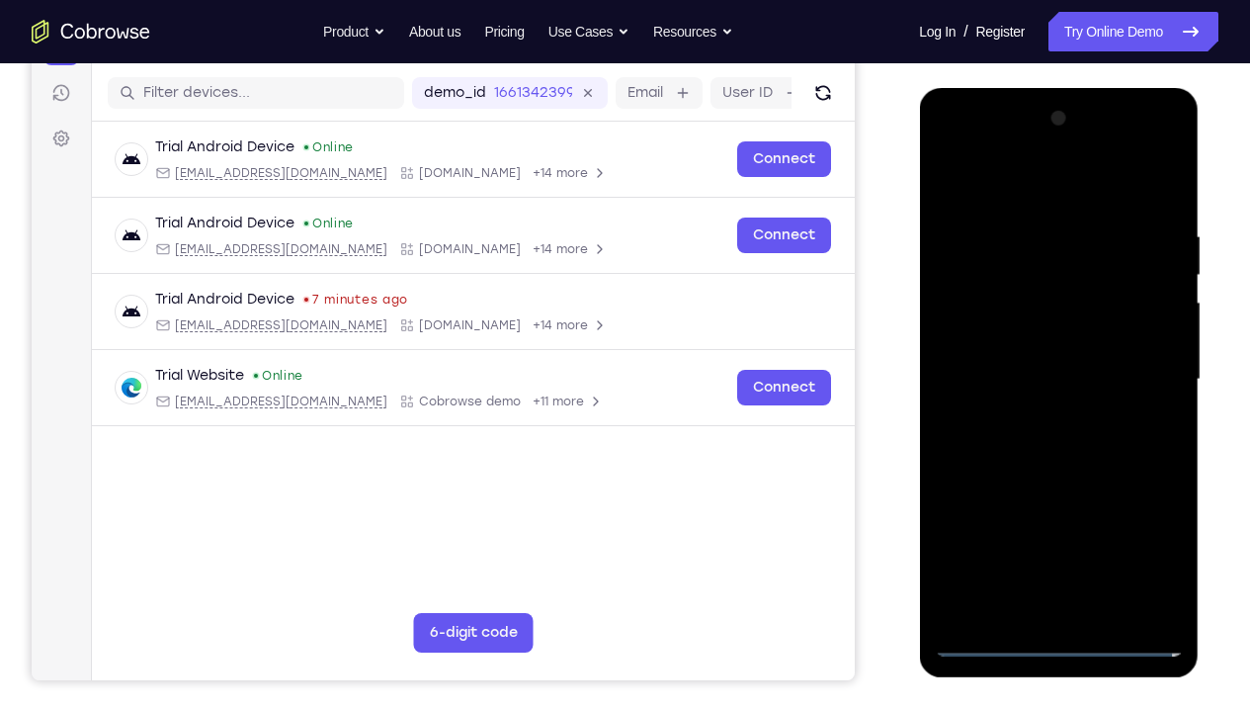
scroll to position [233, 0]
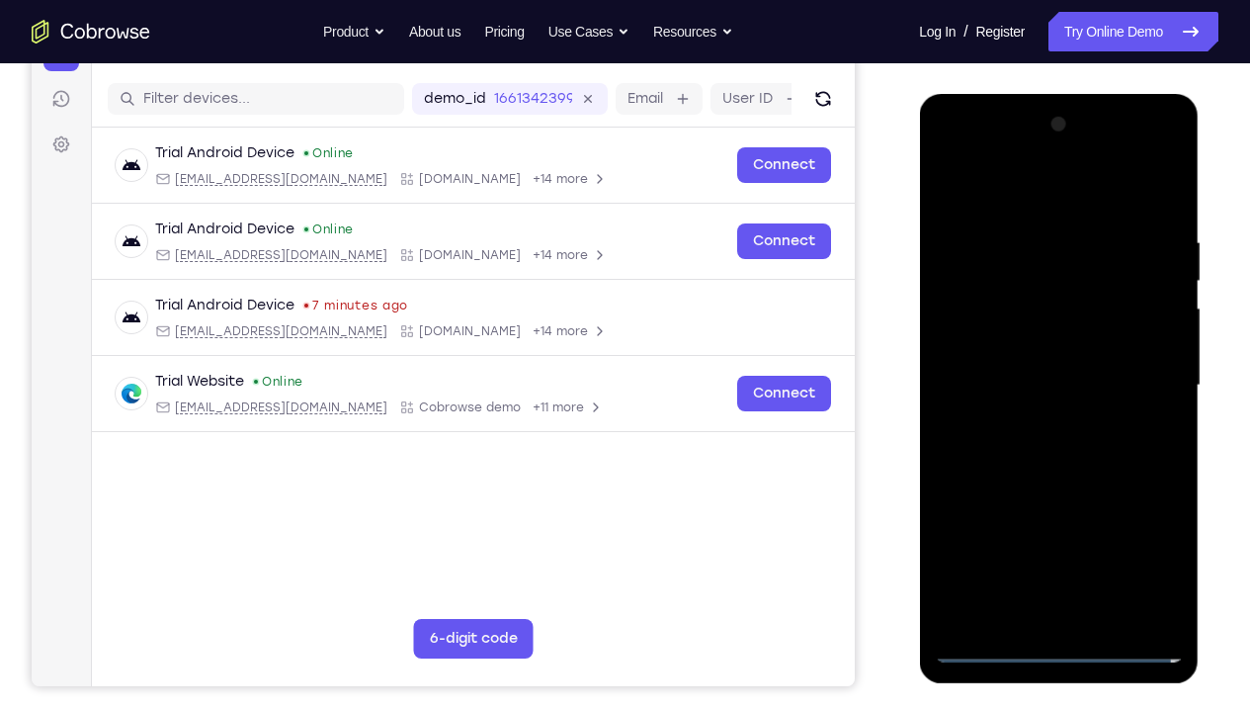
click at [972, 181] on div at bounding box center [1058, 385] width 249 height 553
click at [1141, 368] on div at bounding box center [1058, 385] width 249 height 553
click at [1041, 425] on div at bounding box center [1058, 385] width 249 height 553
click at [1012, 365] on div at bounding box center [1058, 385] width 249 height 553
click at [1011, 348] on div at bounding box center [1058, 385] width 249 height 553
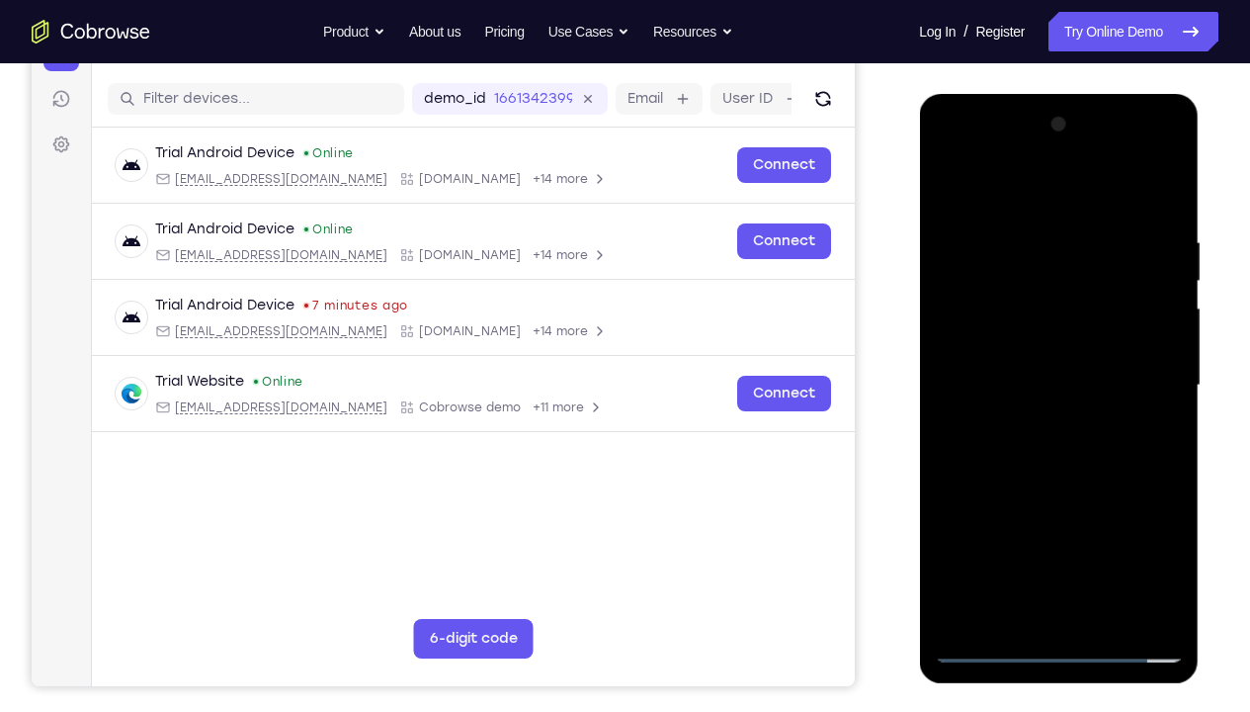
click at [1042, 383] on div at bounding box center [1058, 385] width 249 height 553
click at [1163, 221] on div at bounding box center [1058, 385] width 249 height 553
drag, startPoint x: 971, startPoint y: 186, endPoint x: 1201, endPoint y: 209, distance: 230.5
click at [1192, 209] on div at bounding box center [1060, 390] width 282 height 593
click at [1176, 529] on div at bounding box center [1058, 385] width 249 height 553
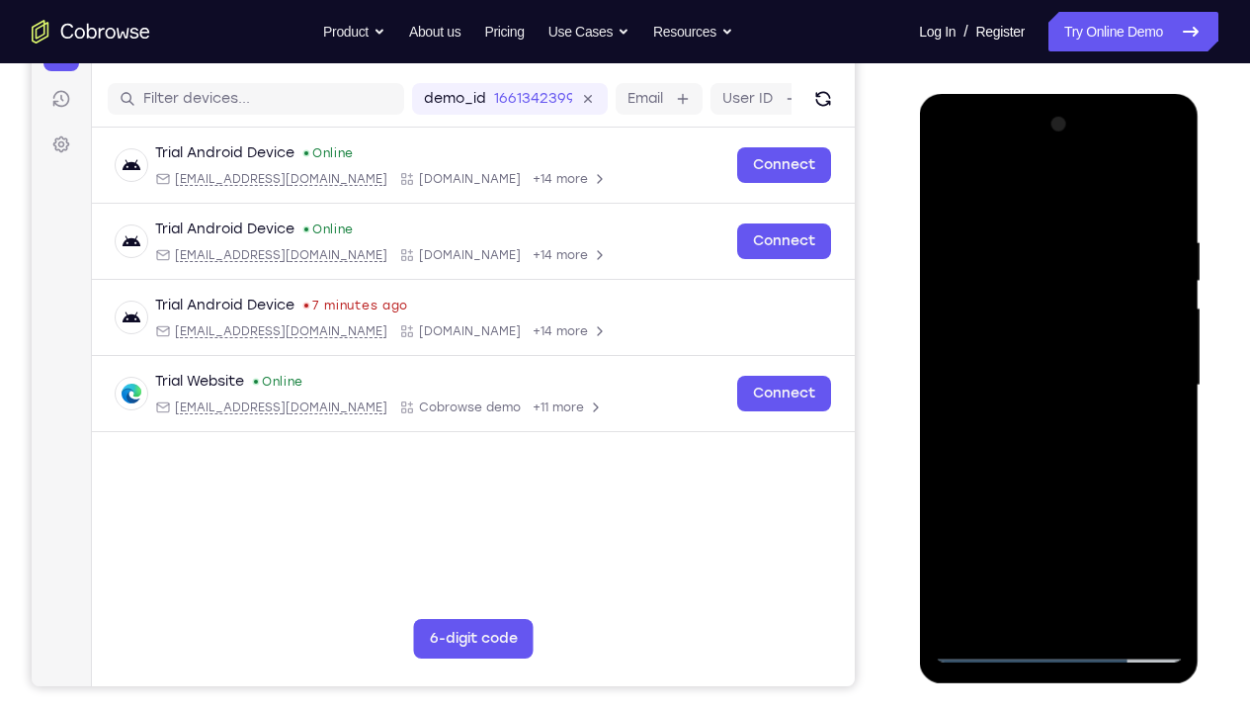
click at [1027, 237] on div at bounding box center [1058, 385] width 249 height 553
click at [1168, 383] on div at bounding box center [1058, 385] width 249 height 553
click at [1163, 359] on div at bounding box center [1058, 385] width 249 height 553
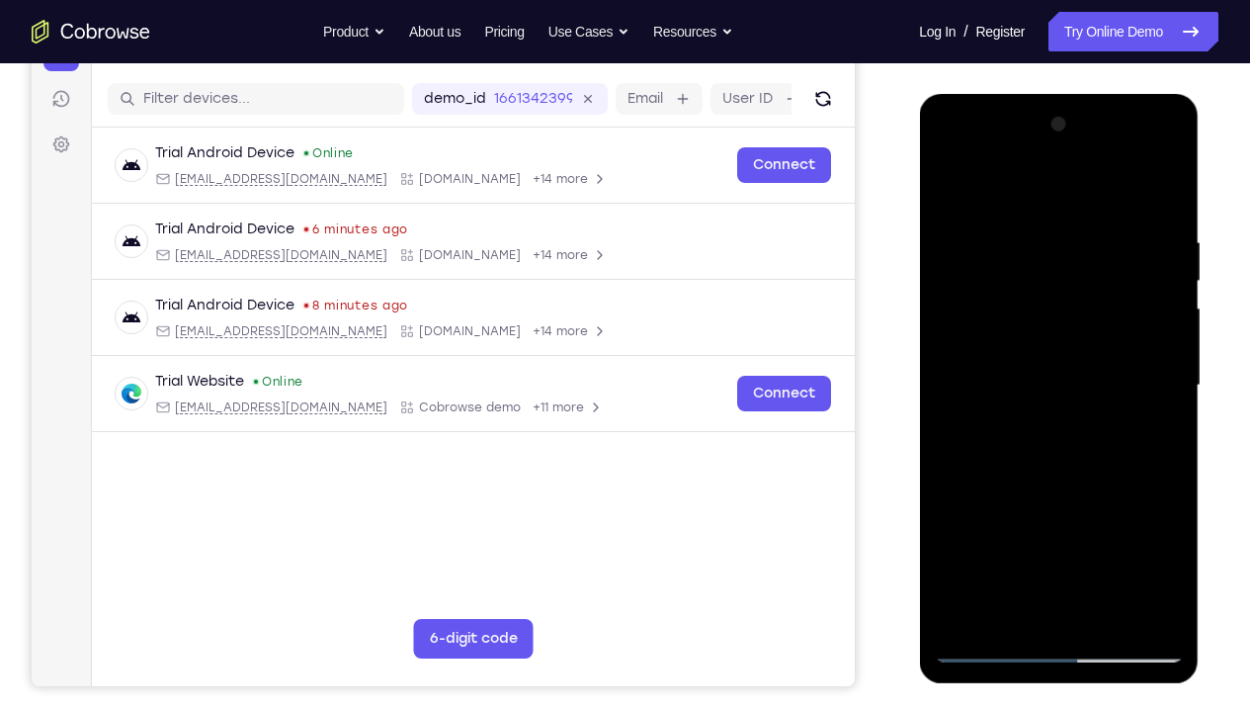
click at [1163, 359] on div at bounding box center [1058, 385] width 249 height 553
click at [1163, 364] on div at bounding box center [1058, 385] width 249 height 553
click at [1135, 529] on div at bounding box center [1058, 385] width 249 height 553
click at [1014, 529] on div at bounding box center [1058, 385] width 249 height 553
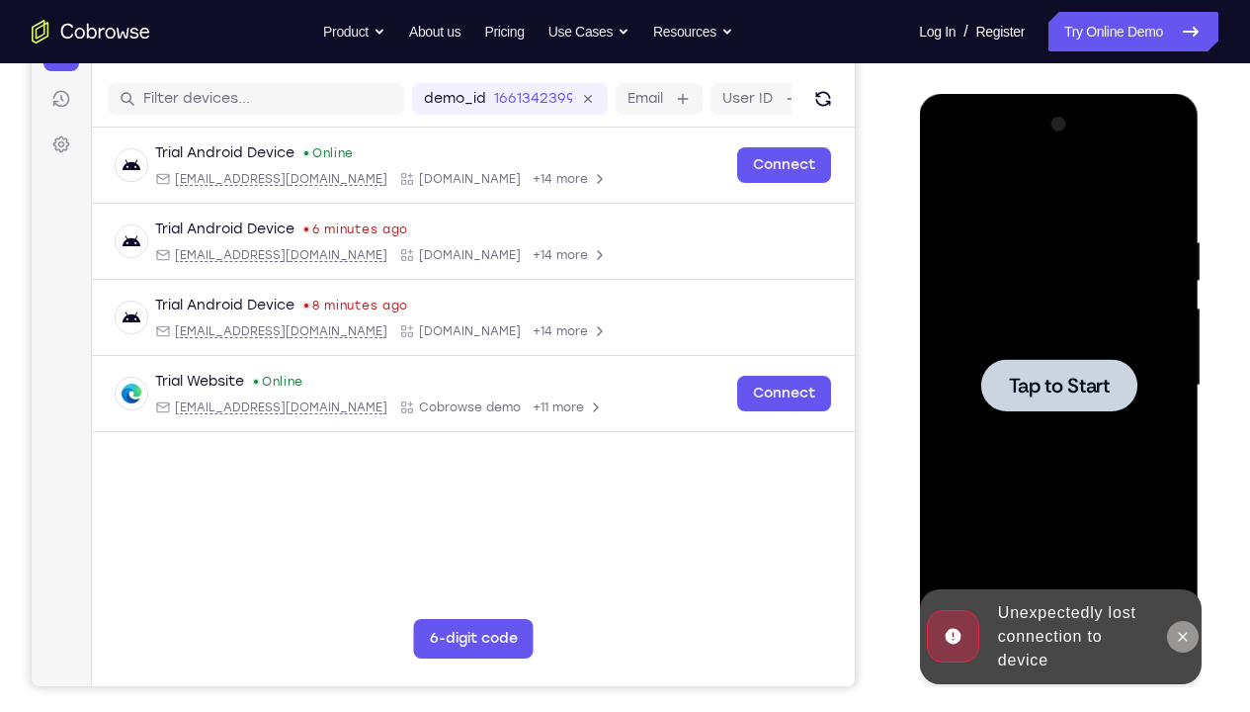
click at [1185, 529] on icon at bounding box center [1182, 635] width 9 height 9
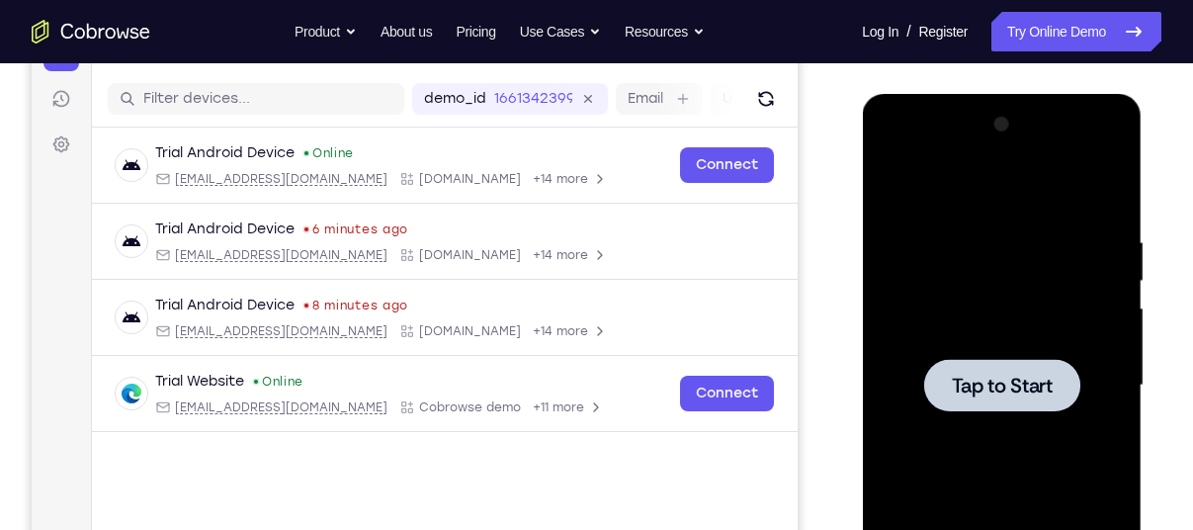
click at [968, 223] on div at bounding box center [1001, 385] width 249 height 553
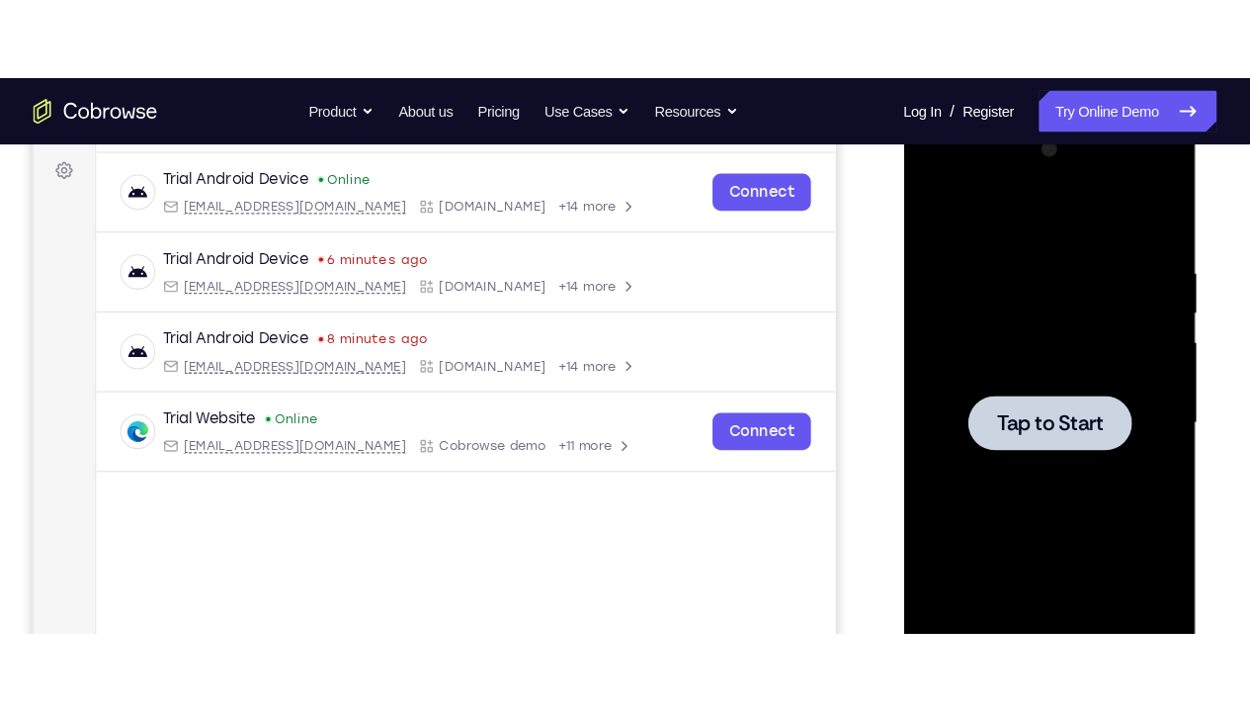
scroll to position [286, 0]
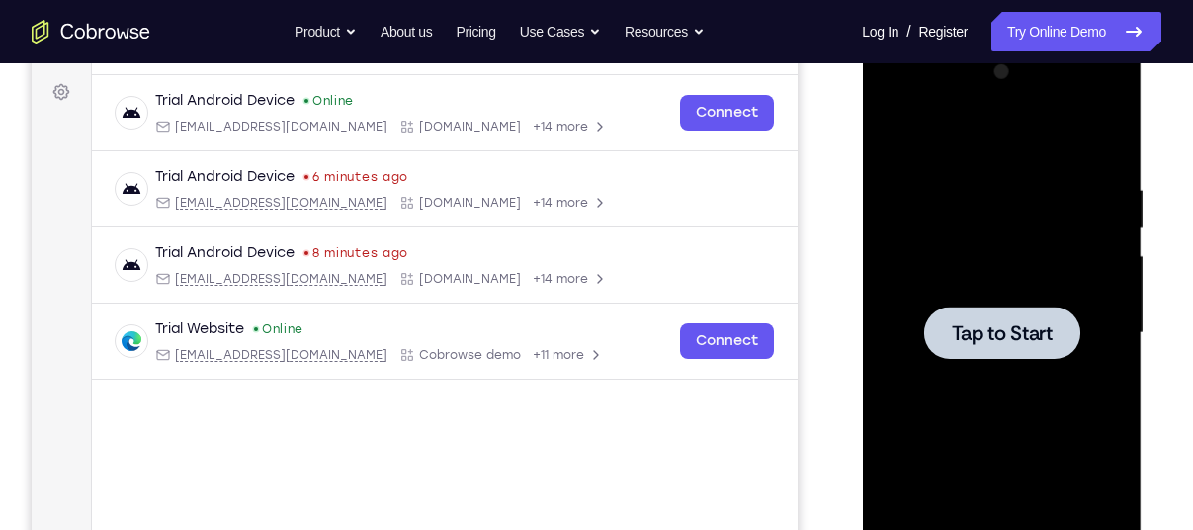
click at [1029, 224] on div at bounding box center [1001, 332] width 249 height 553
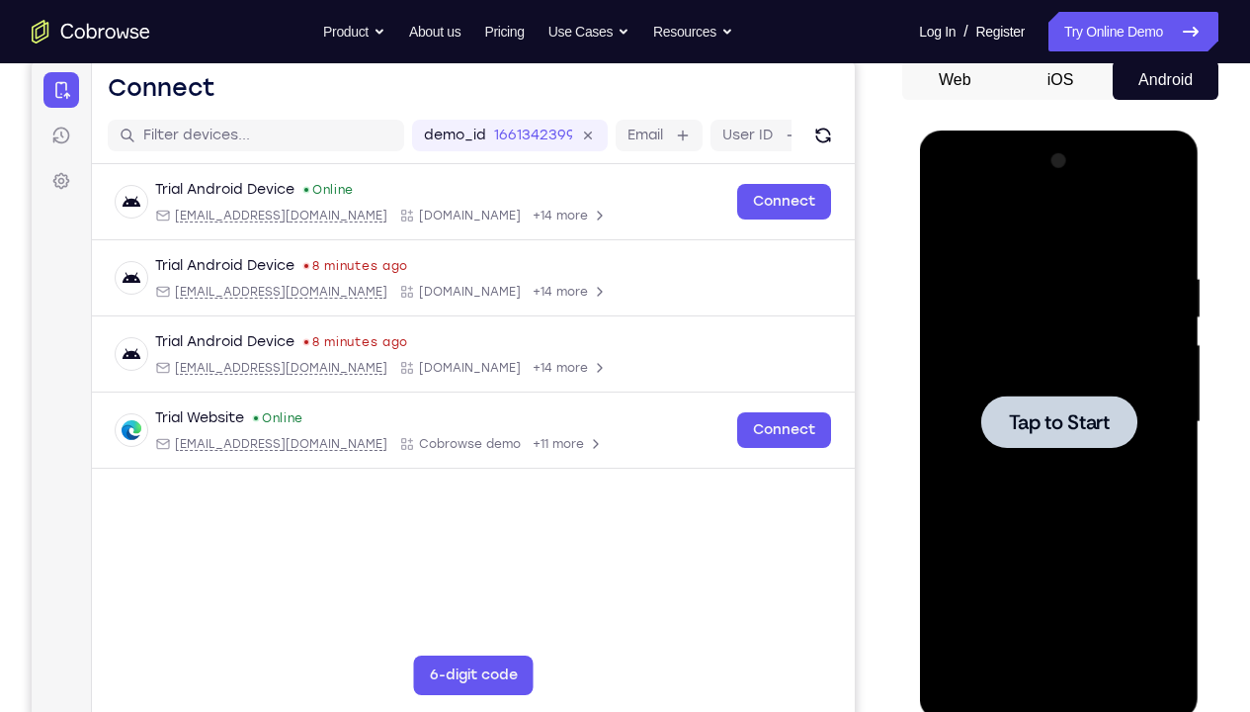
scroll to position [190, 0]
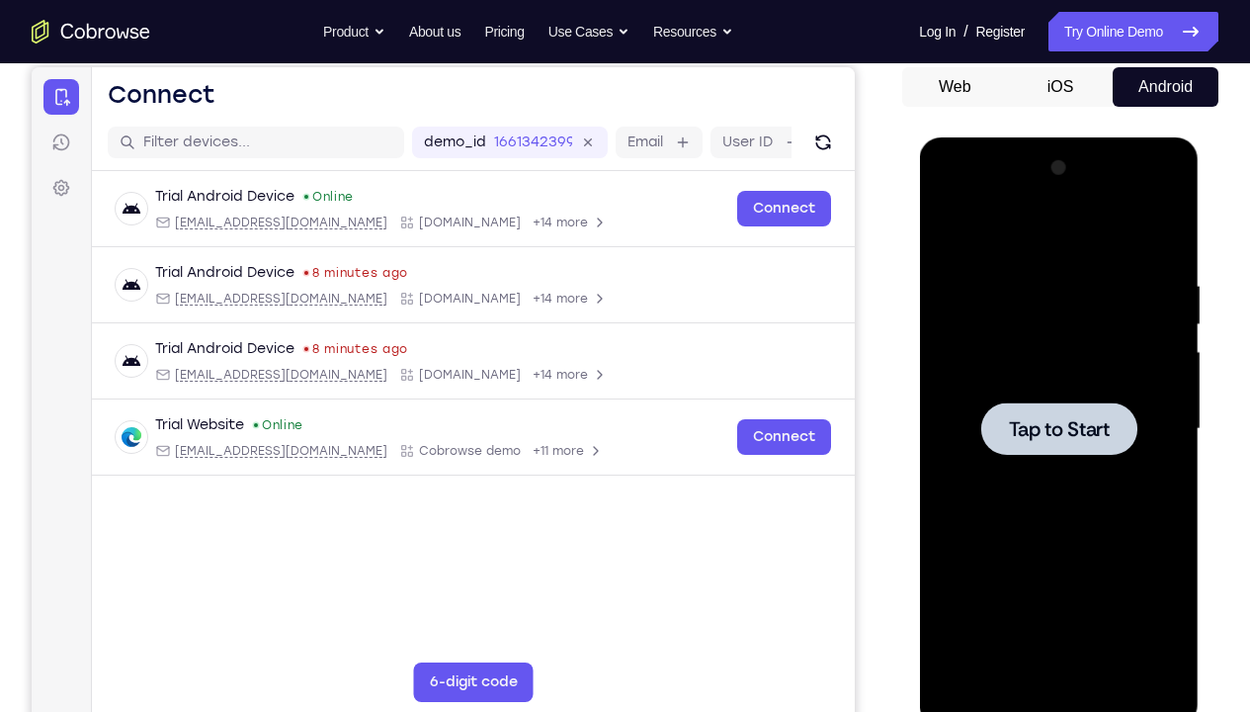
drag, startPoint x: 1024, startPoint y: 363, endPoint x: 1023, endPoint y: 267, distance: 95.9
click at [1023, 267] on div at bounding box center [1058, 428] width 249 height 553
click at [32, 67] on icon "Refresh" at bounding box center [32, 67] width 0 height 0
click at [1035, 308] on div at bounding box center [1058, 428] width 249 height 553
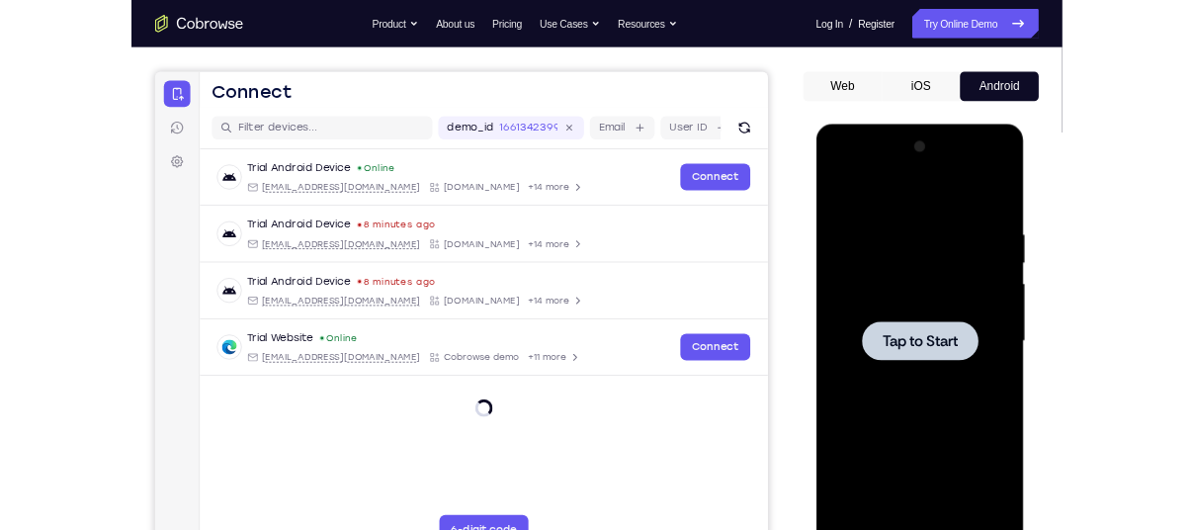
scroll to position [164, 0]
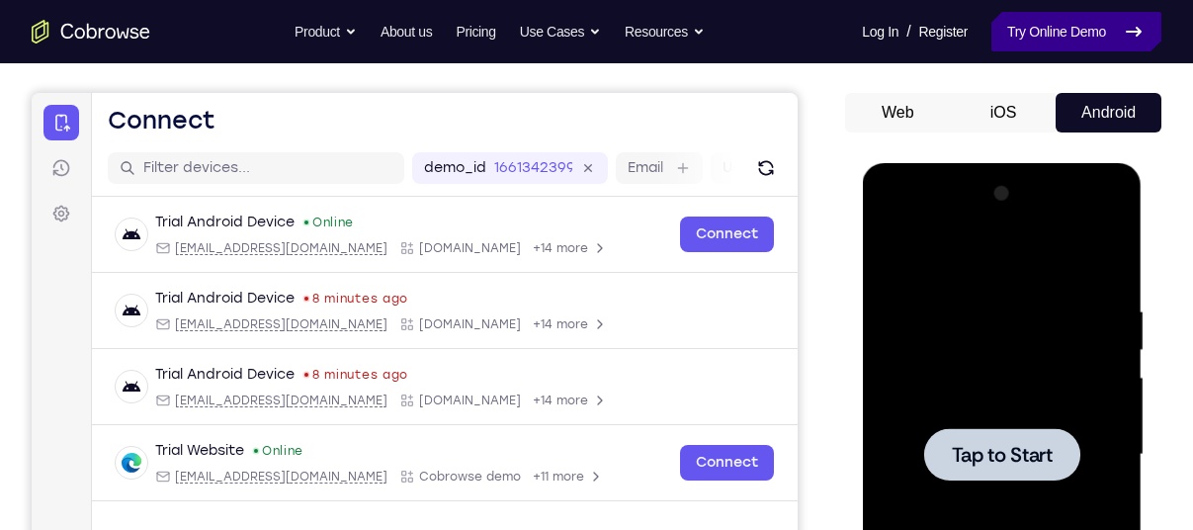
click at [1044, 22] on link "Try Online Demo" at bounding box center [1076, 32] width 170 height 40
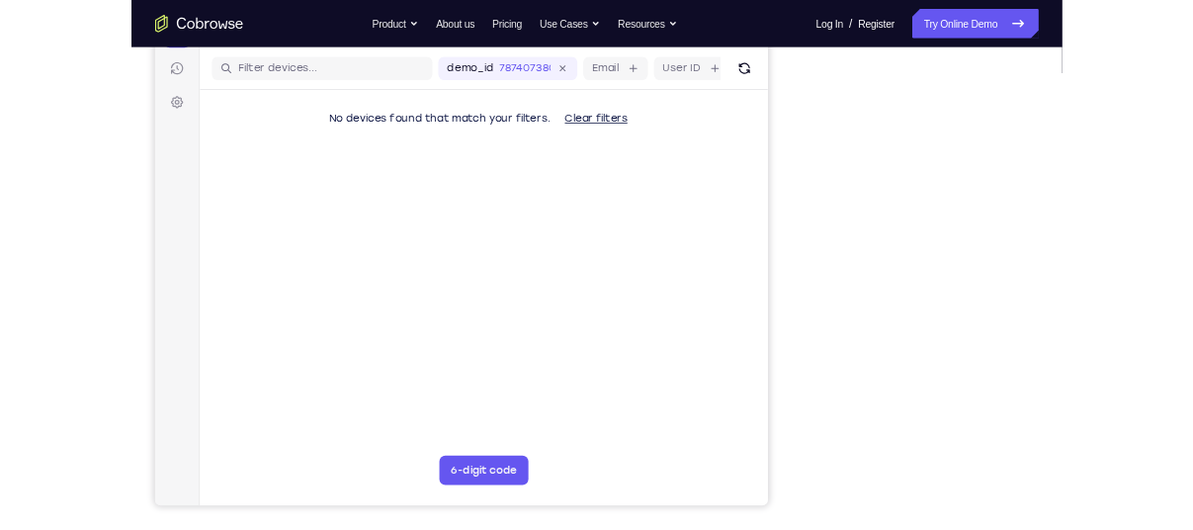
scroll to position [241, 0]
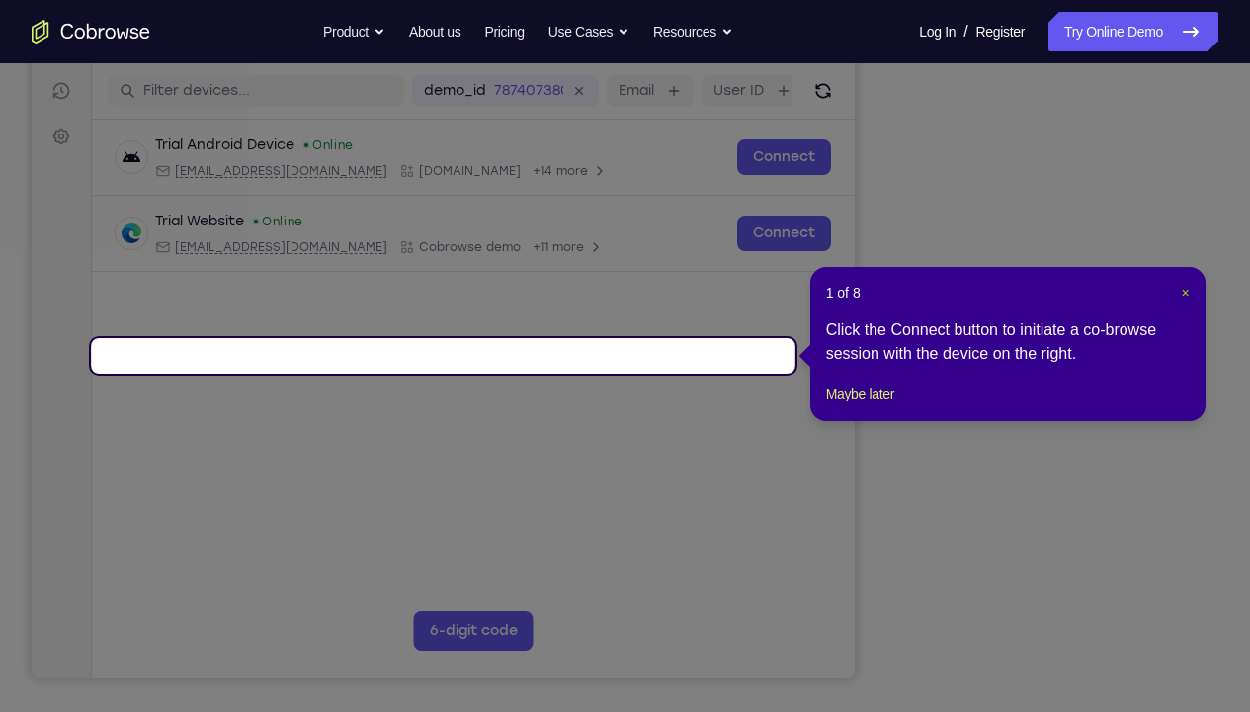
click at [1184, 295] on span "×" at bounding box center [1185, 293] width 8 height 16
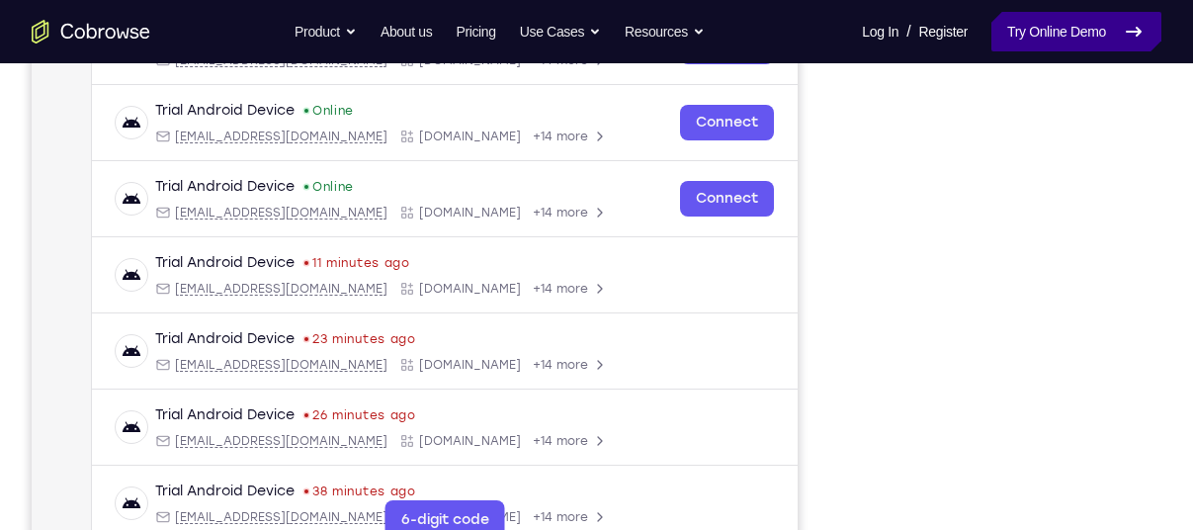
scroll to position [381, 0]
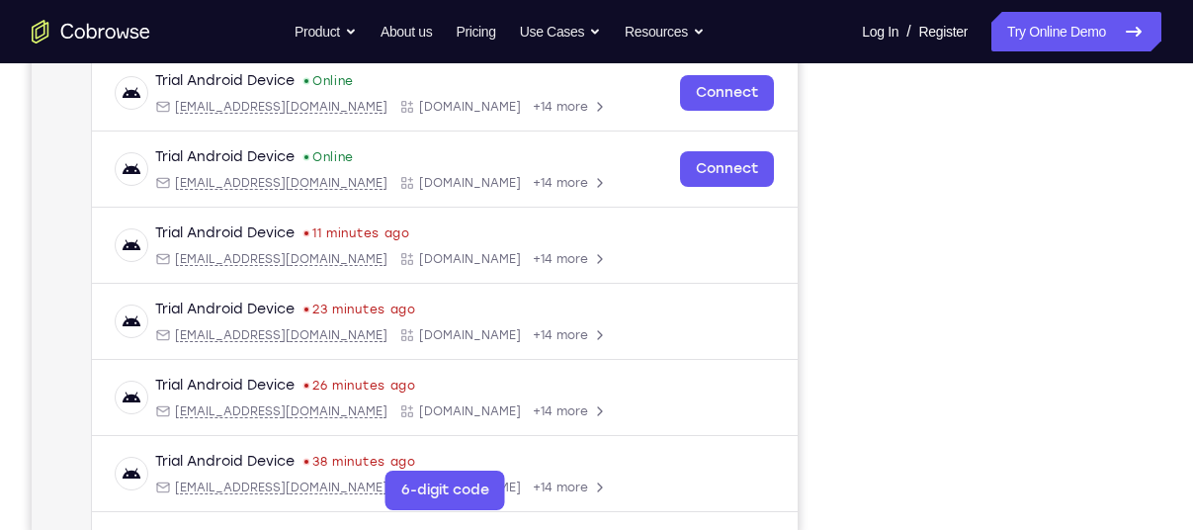
click at [1051, 480] on div "Your Support Agent Your Customer Web iOS Android Next Steps We’d be happy to gi…" at bounding box center [596, 333] width 1193 height 1303
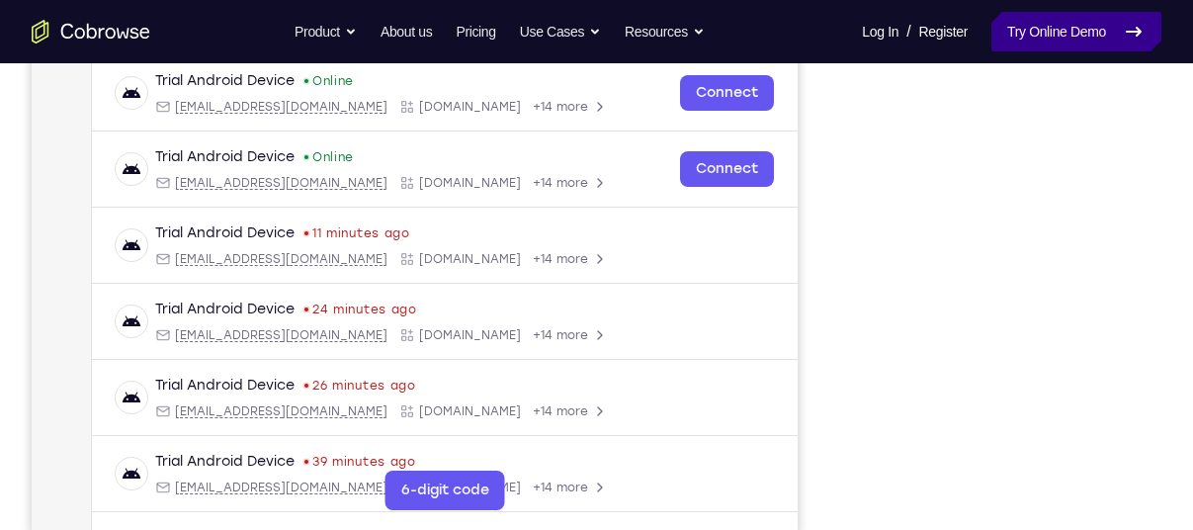
click at [1053, 40] on link "Try Online Demo" at bounding box center [1076, 32] width 170 height 40
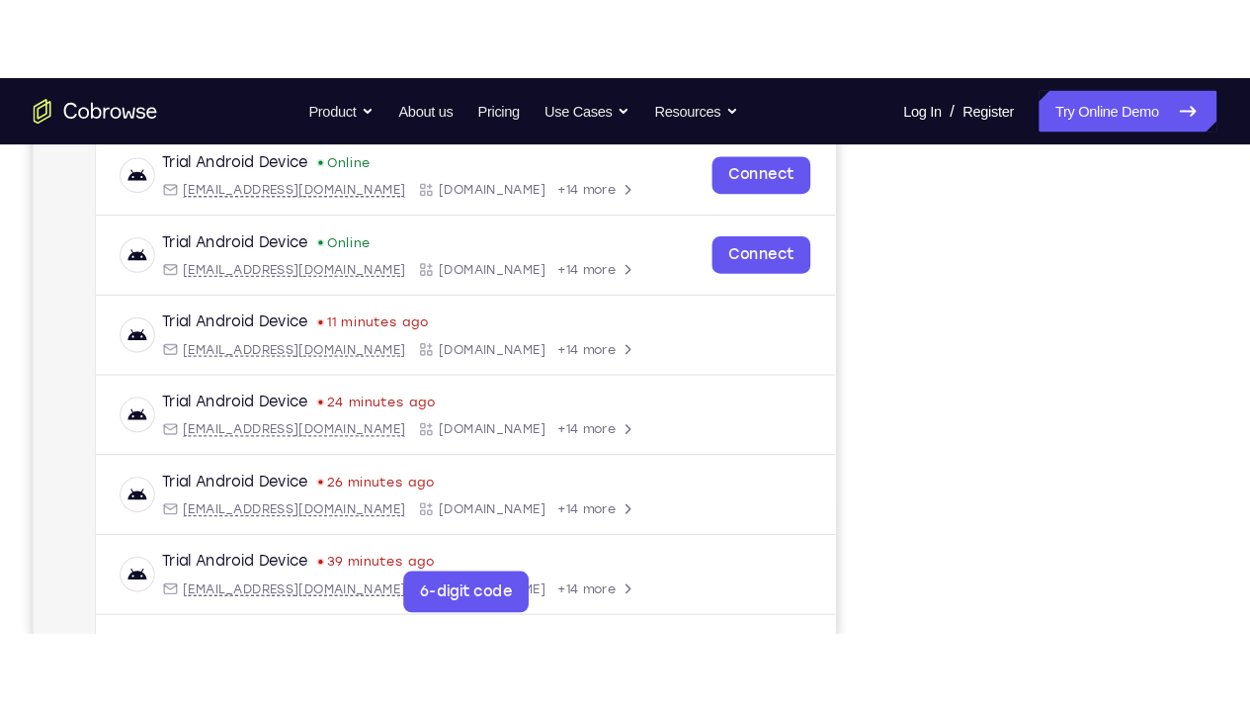
scroll to position [371, 0]
